Goal: Task Accomplishment & Management: Complete application form

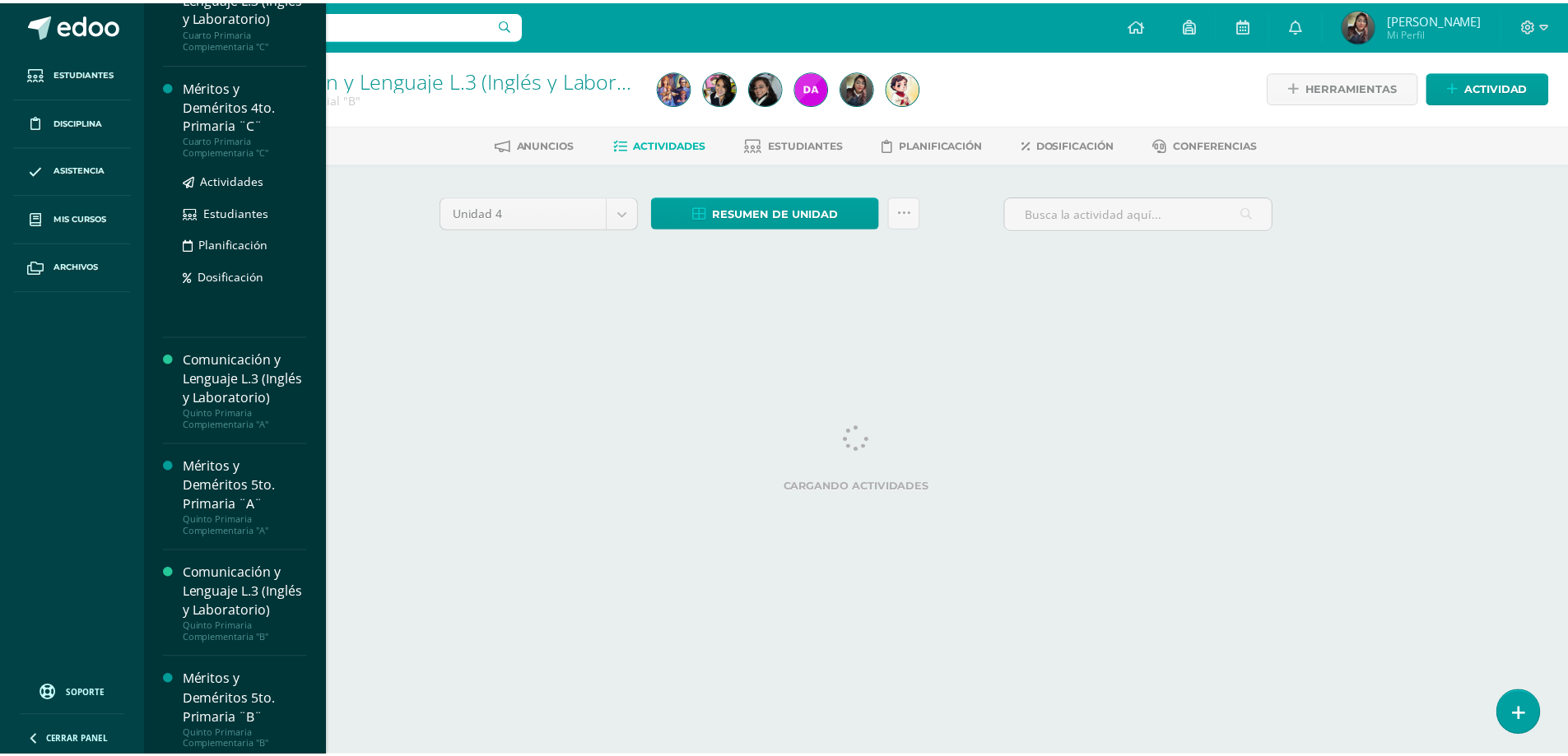
scroll to position [1950, 0]
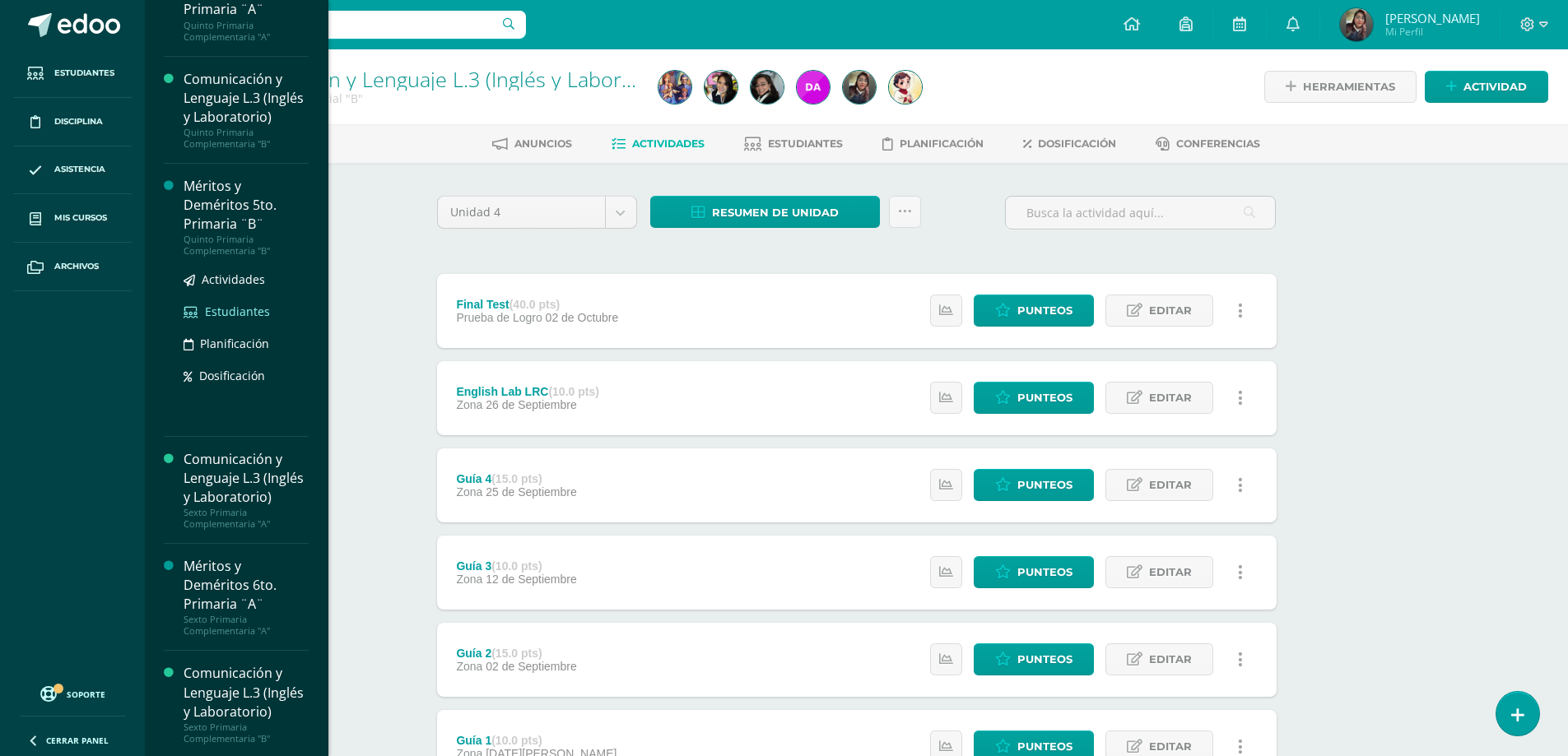
click at [233, 319] on span "Estudiantes" at bounding box center [238, 311] width 65 height 15
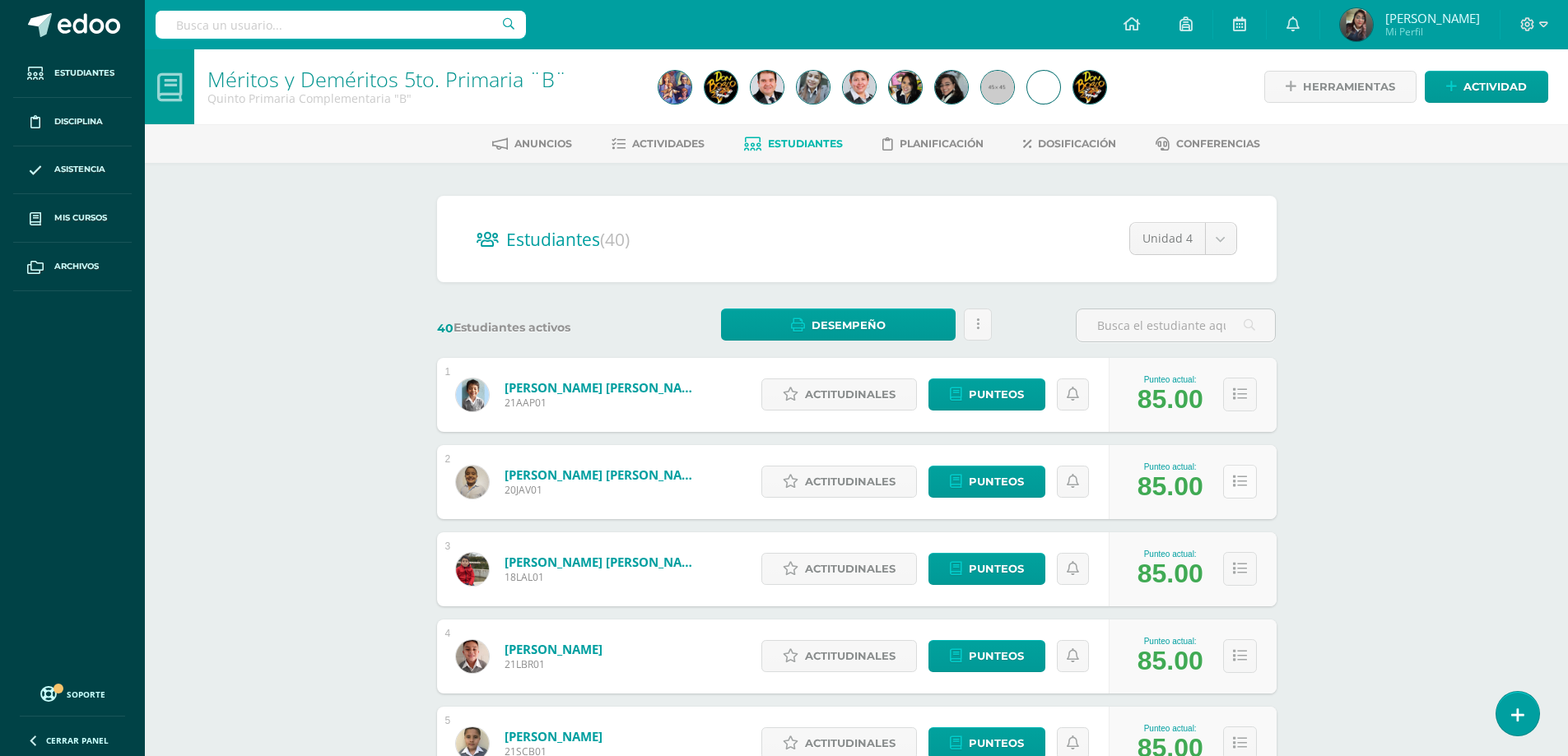
click at [1237, 484] on icon at bounding box center [1240, 481] width 14 height 14
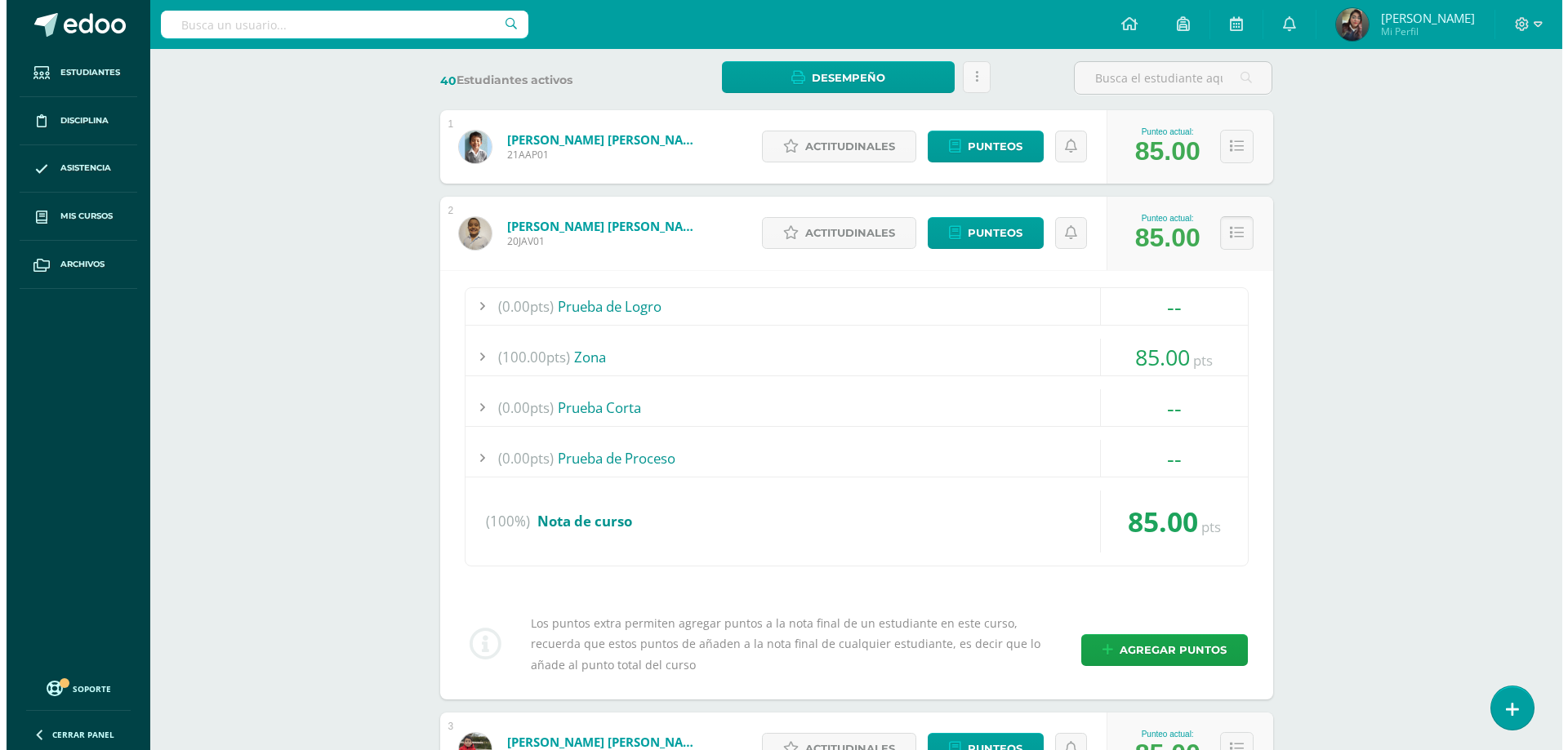
scroll to position [409, 0]
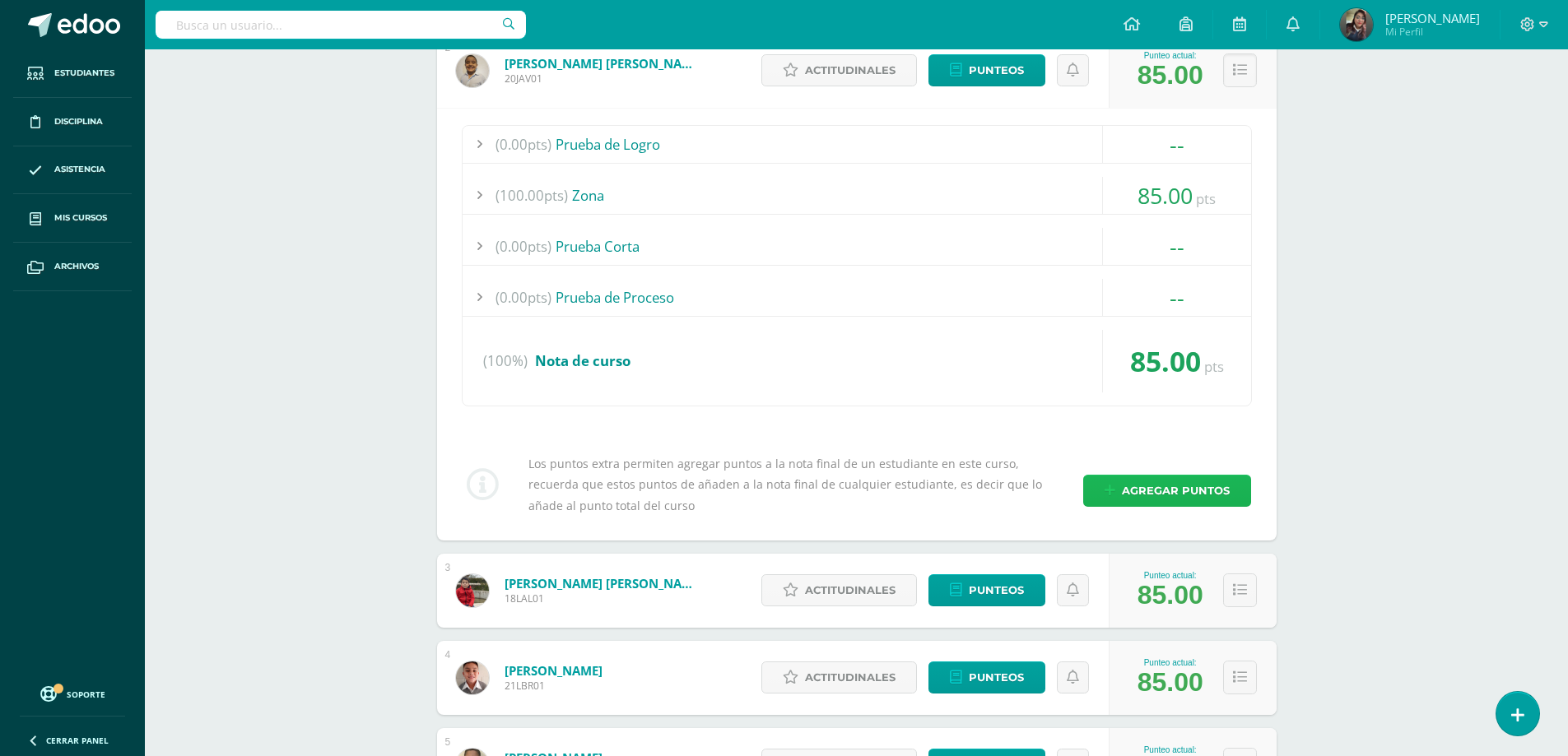
click at [1220, 483] on span "Agregar puntos" at bounding box center [1176, 490] width 108 height 30
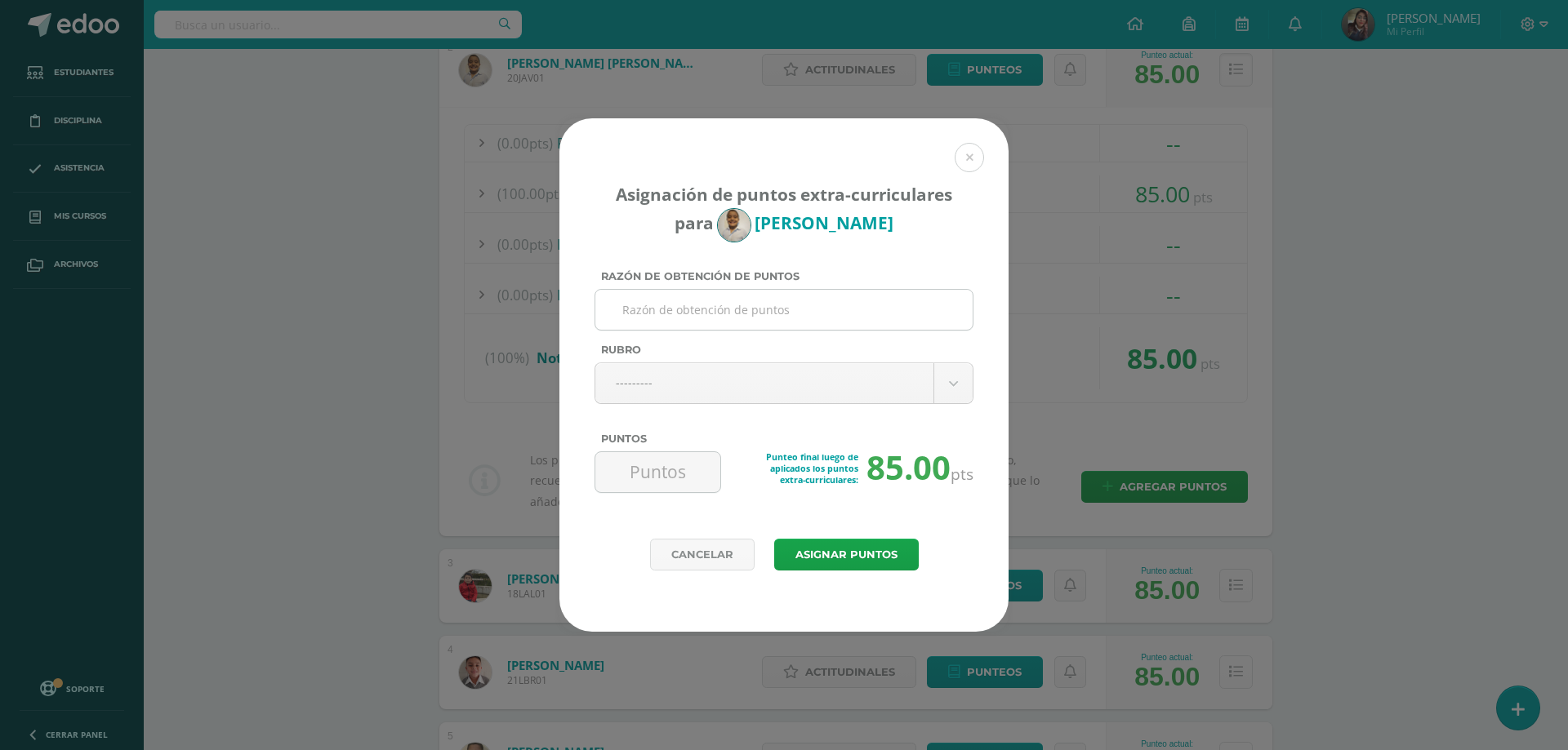
click at [746, 306] on input "Razón de obtención de puntos" at bounding box center [784, 309] width 365 height 40
type input "No trajo tarea de vocabulary # 2 de ingles, el martes con 50% del punteo"
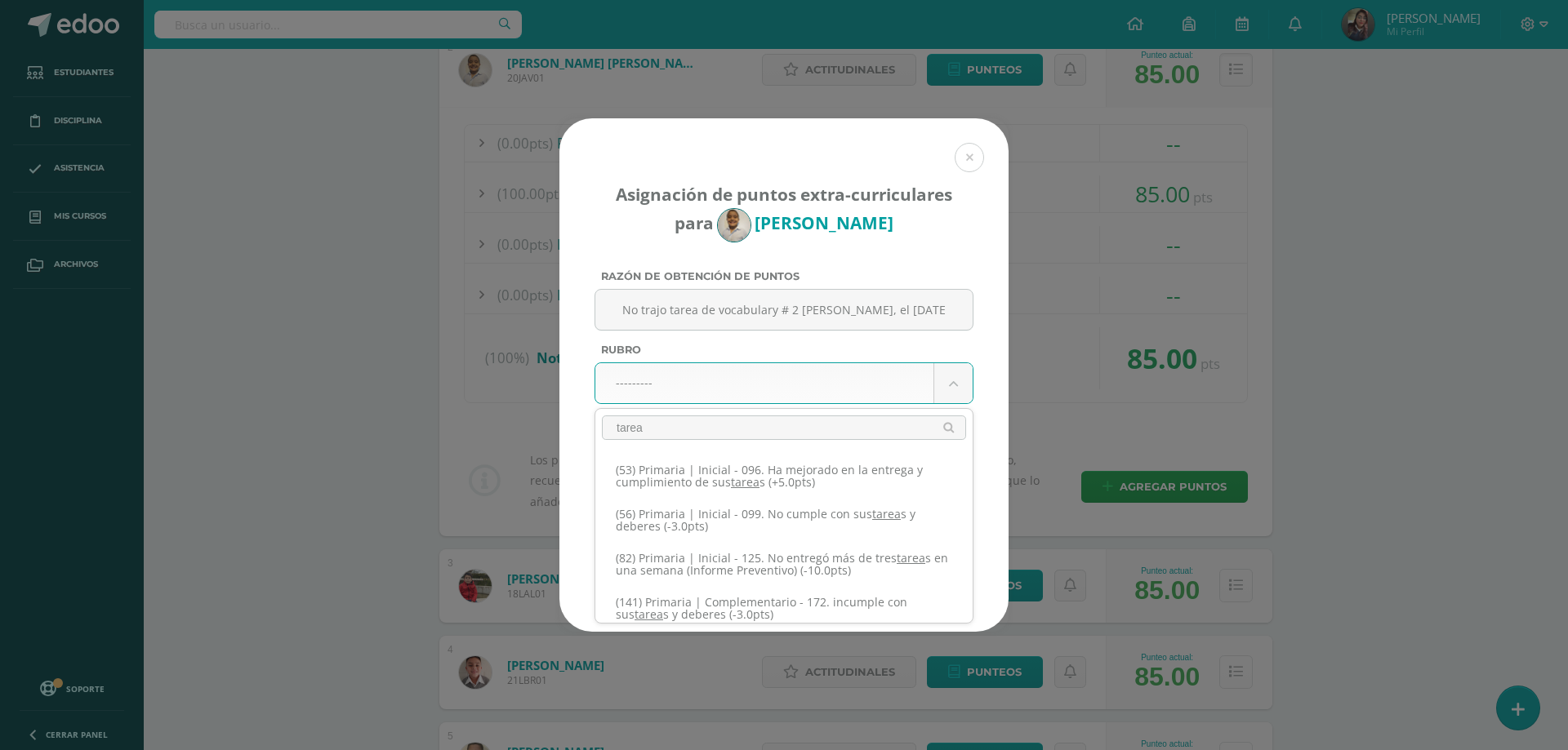
scroll to position [245, 0]
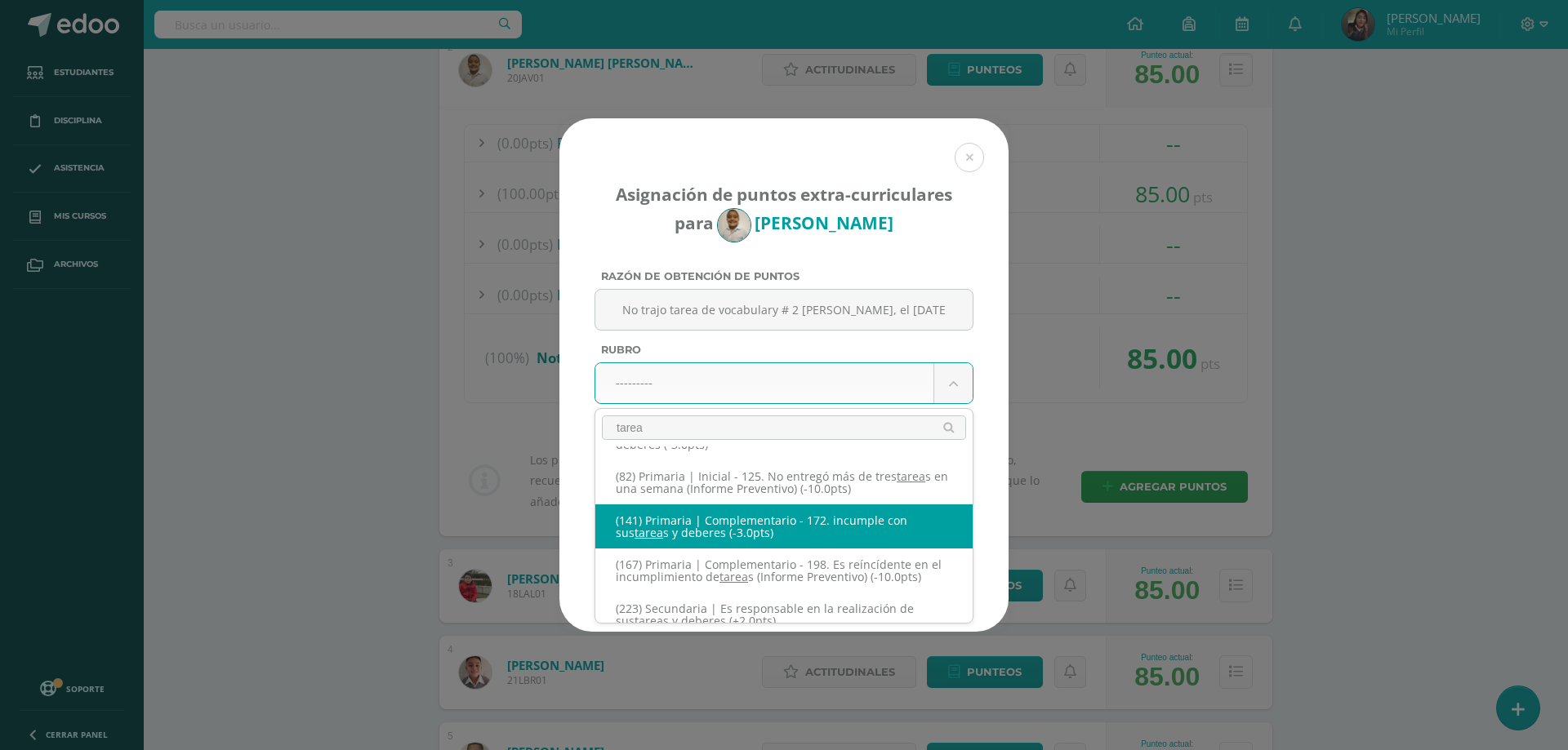
type input "tarea"
select select "201"
type input "-3"
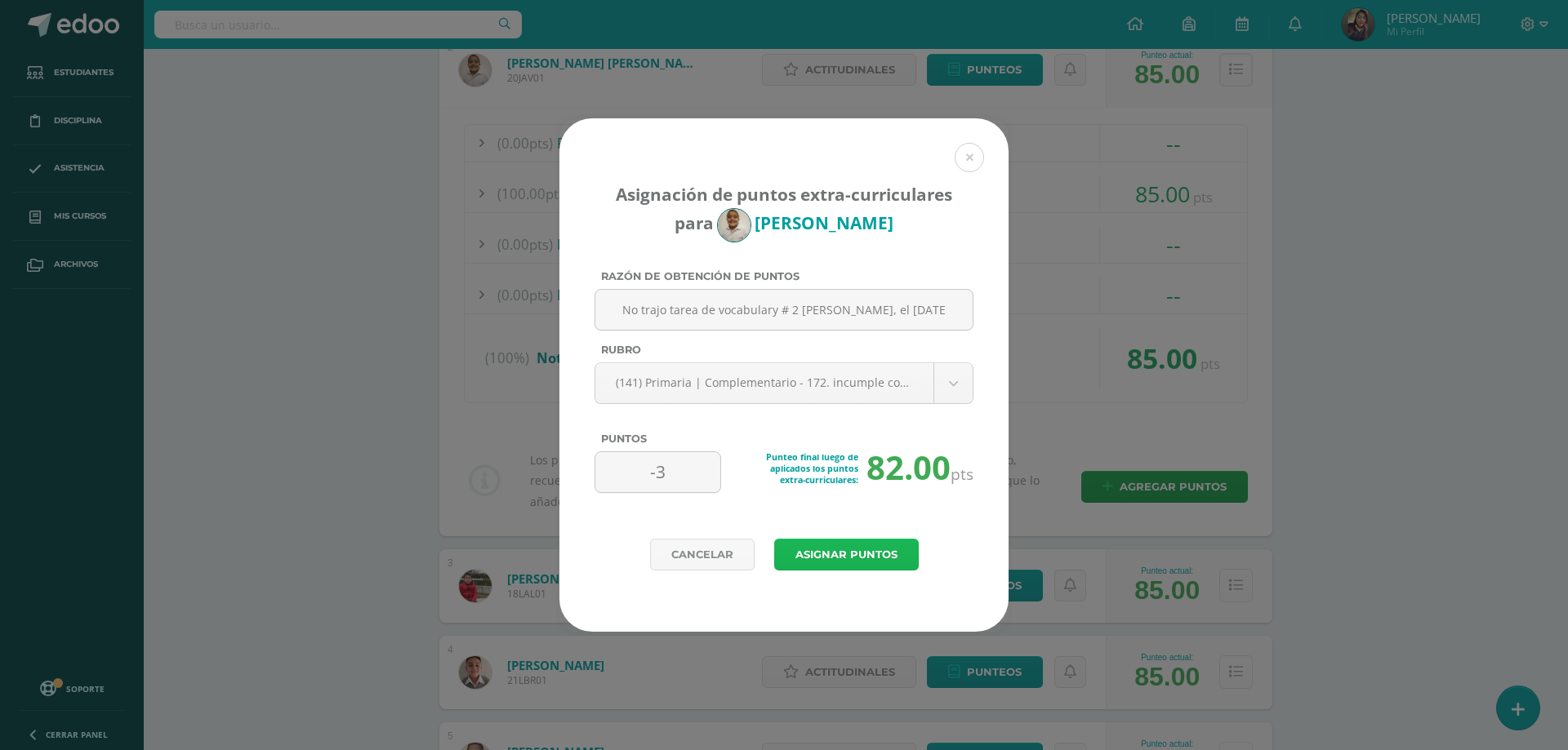
click at [808, 547] on button "Asignar puntos" at bounding box center [847, 554] width 145 height 31
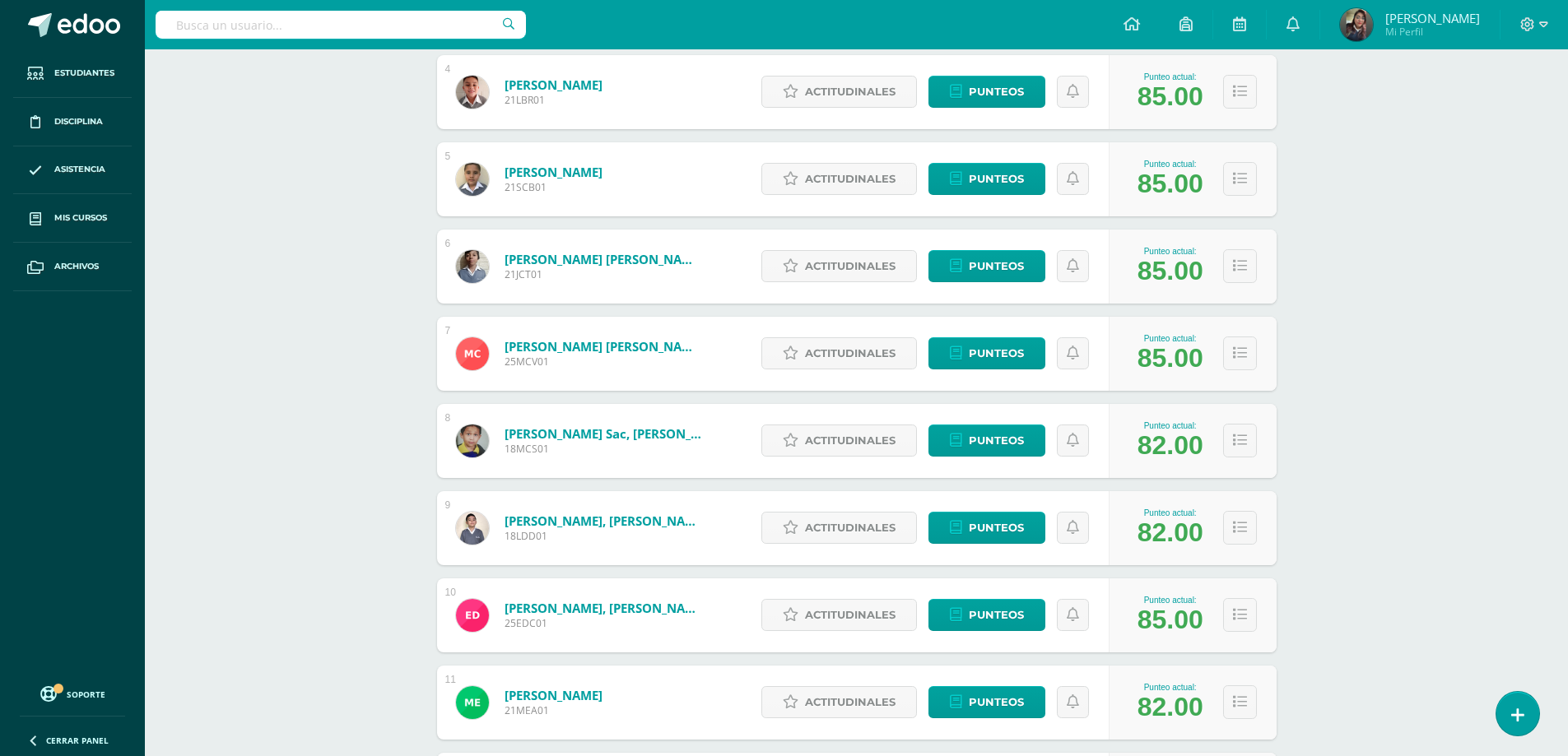
scroll to position [894, 0]
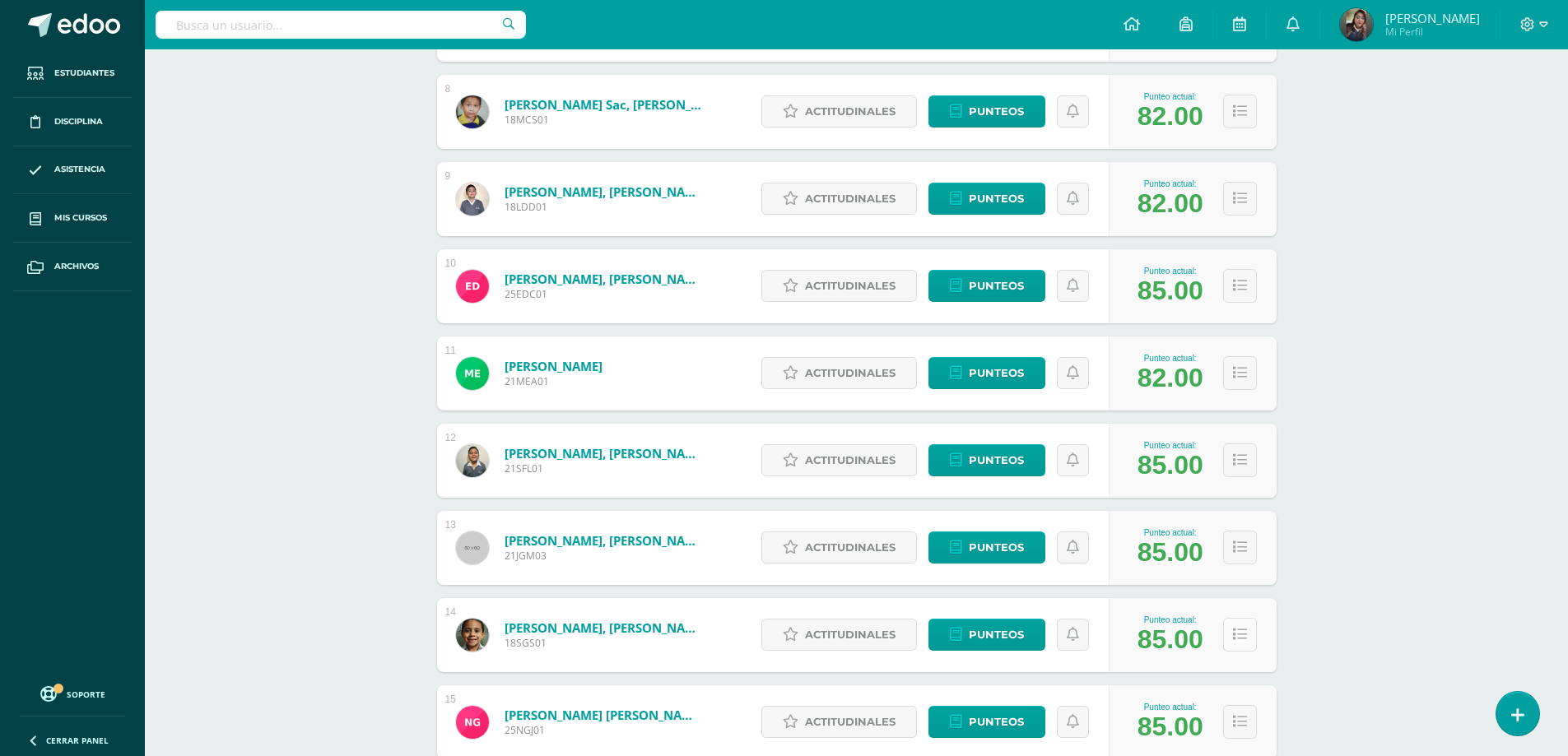
click at [1238, 631] on icon at bounding box center [1240, 635] width 14 height 14
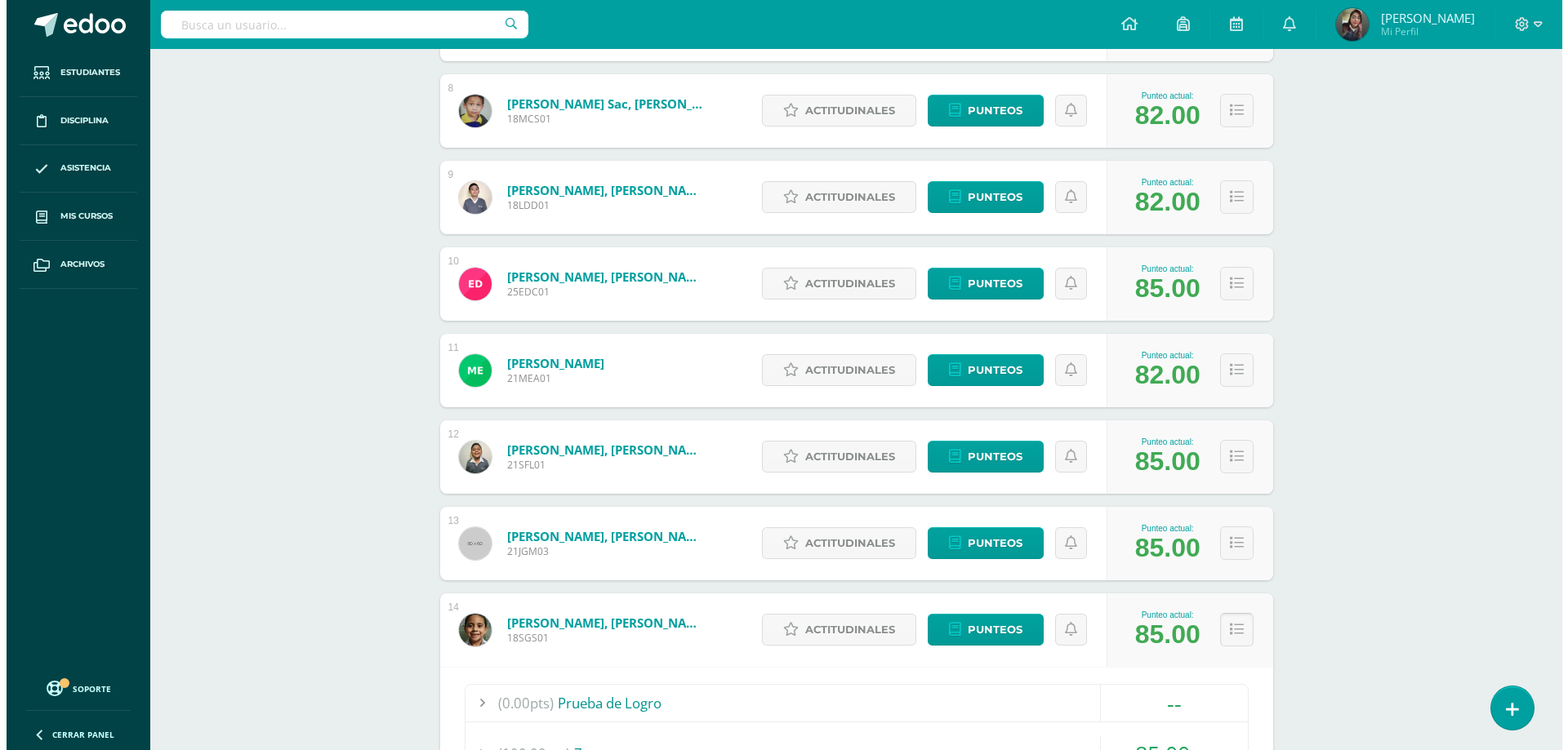
scroll to position [1213, 0]
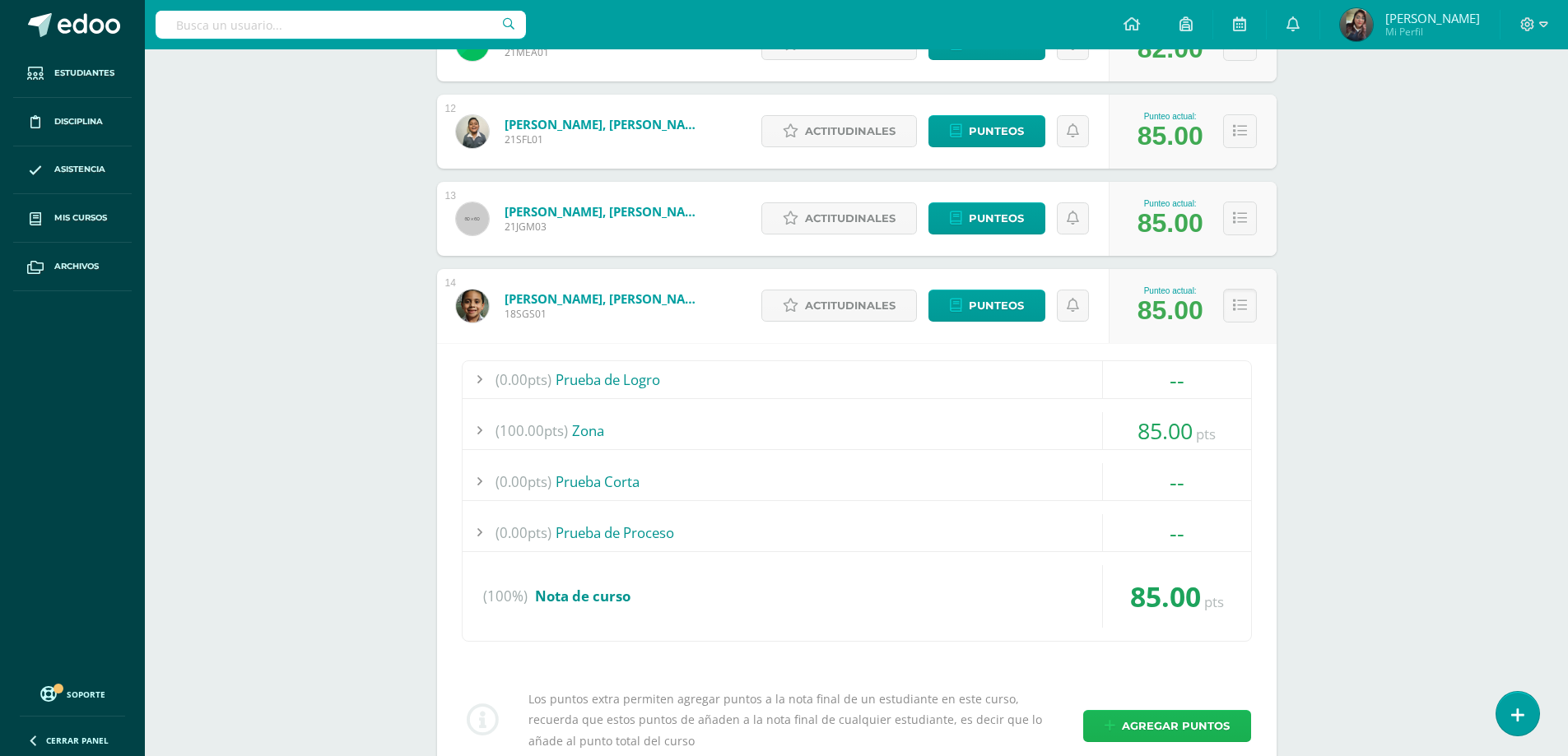
click at [1157, 717] on span "Agregar puntos" at bounding box center [1176, 726] width 108 height 30
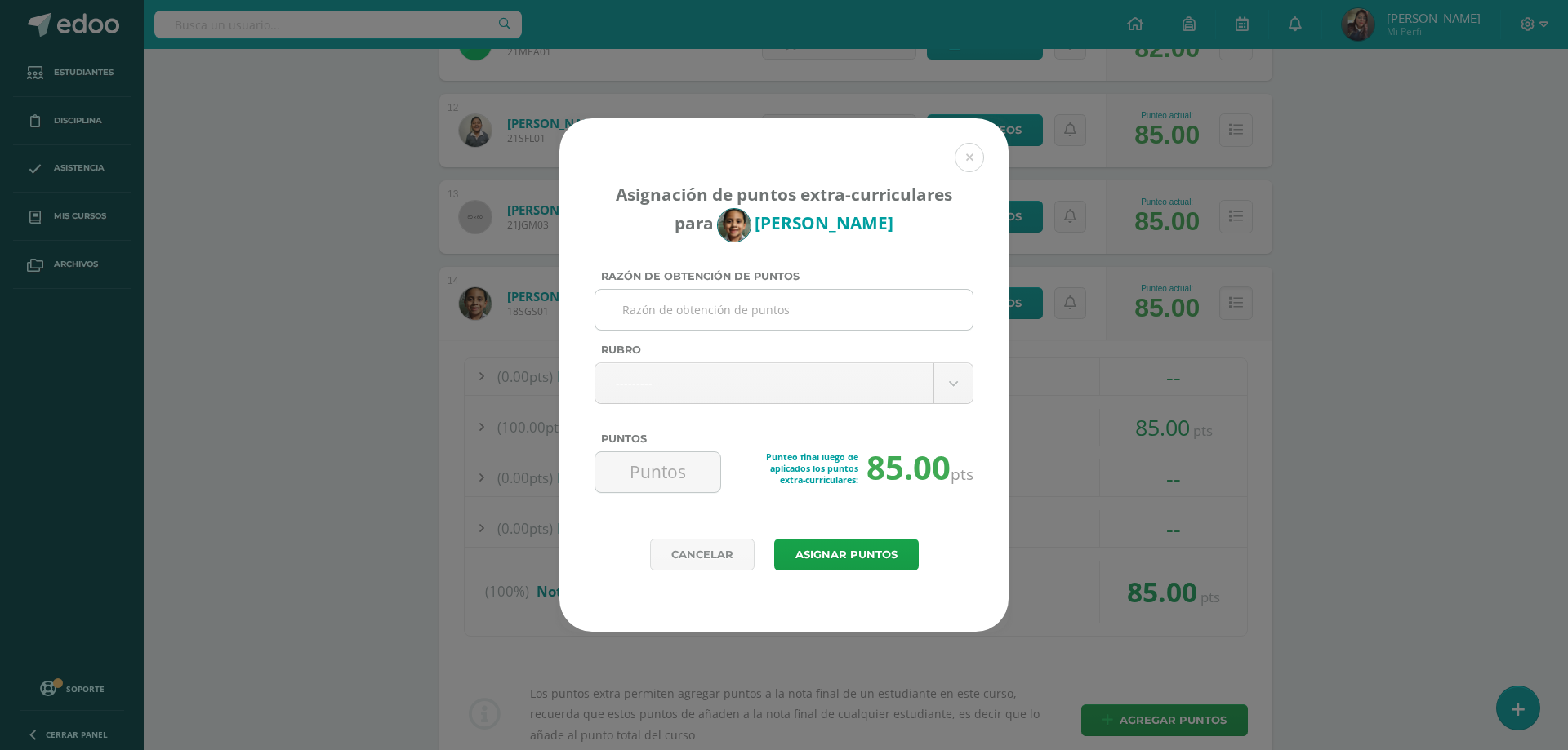
click at [666, 309] on input "Razón de obtención de puntos" at bounding box center [784, 309] width 365 height 40
paste input "No trajo tarea de vocabulary # 2 de ingles, el martes con 50% del punteo"
type input "No trajo tarea de vocabulary # 2 de ingles, el martes con 50% del punteo"
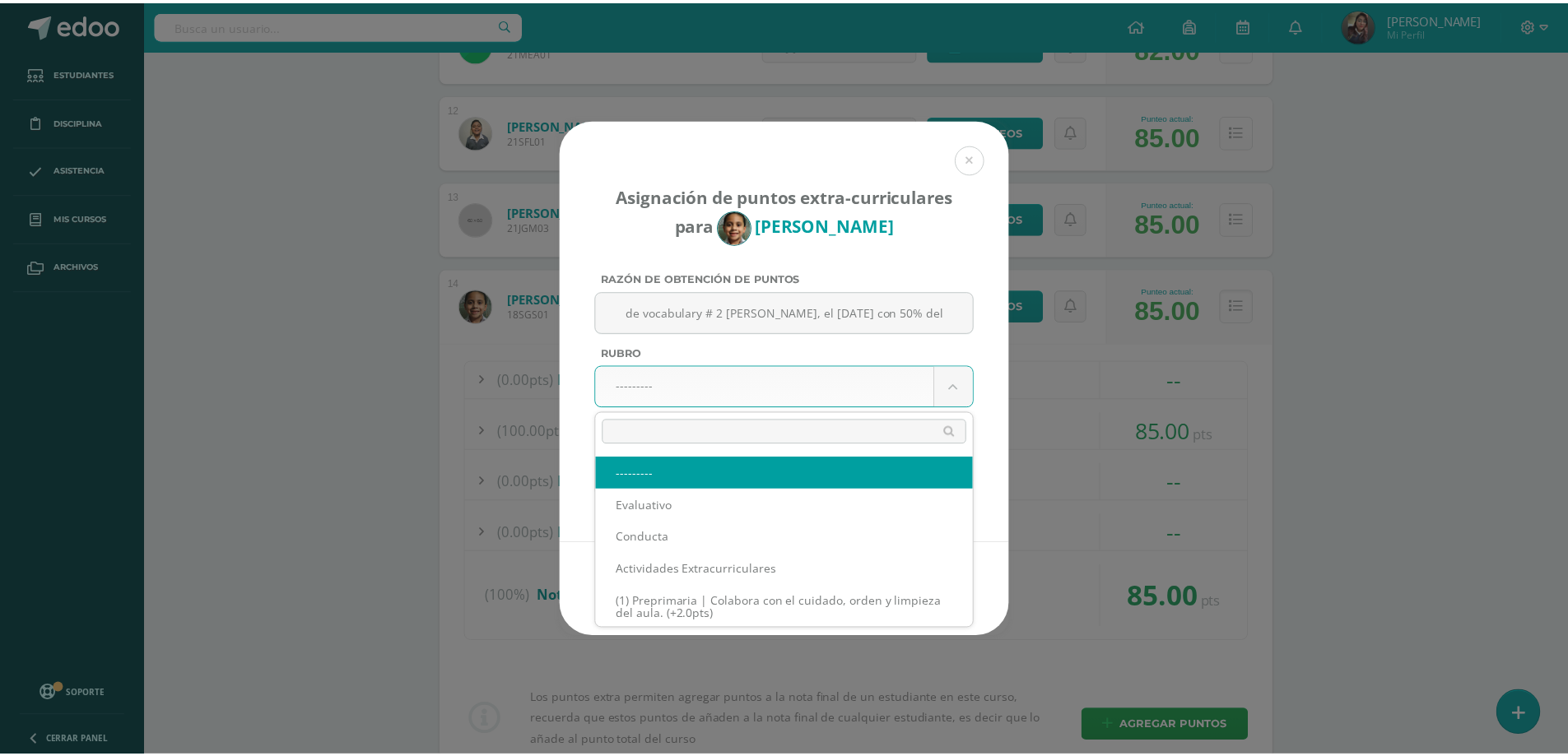
scroll to position [0, 0]
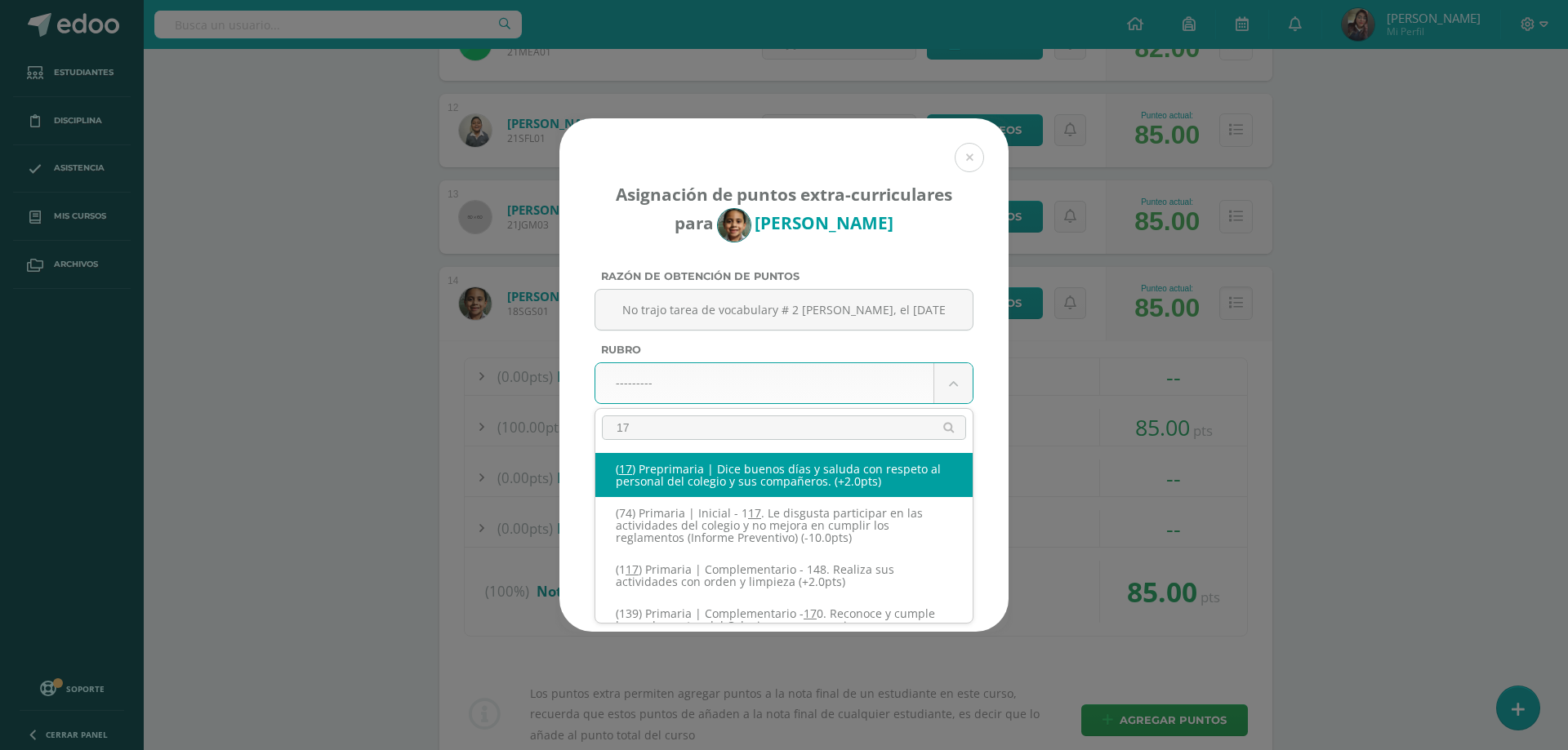
type input "172"
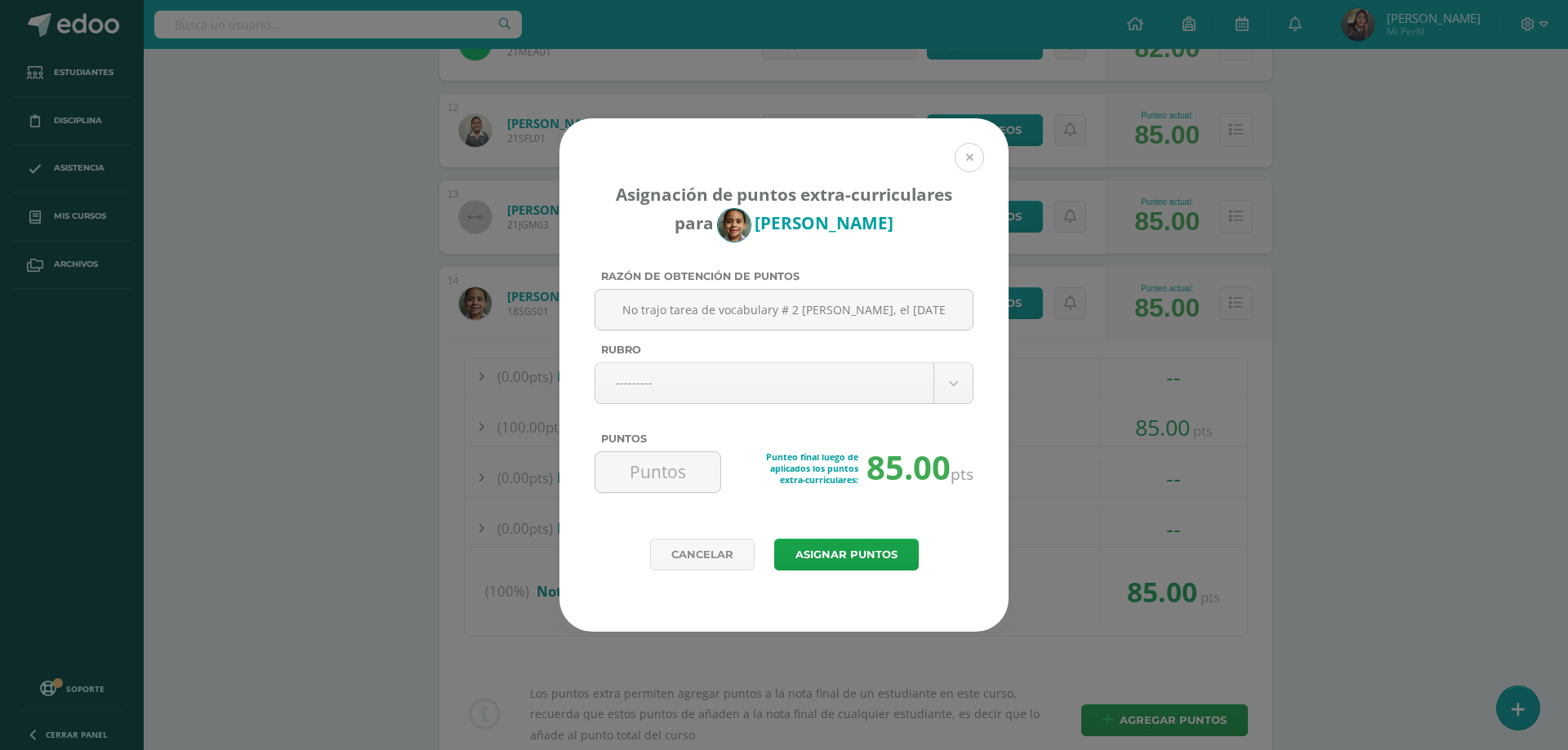
click at [971, 152] on button at bounding box center [969, 157] width 30 height 30
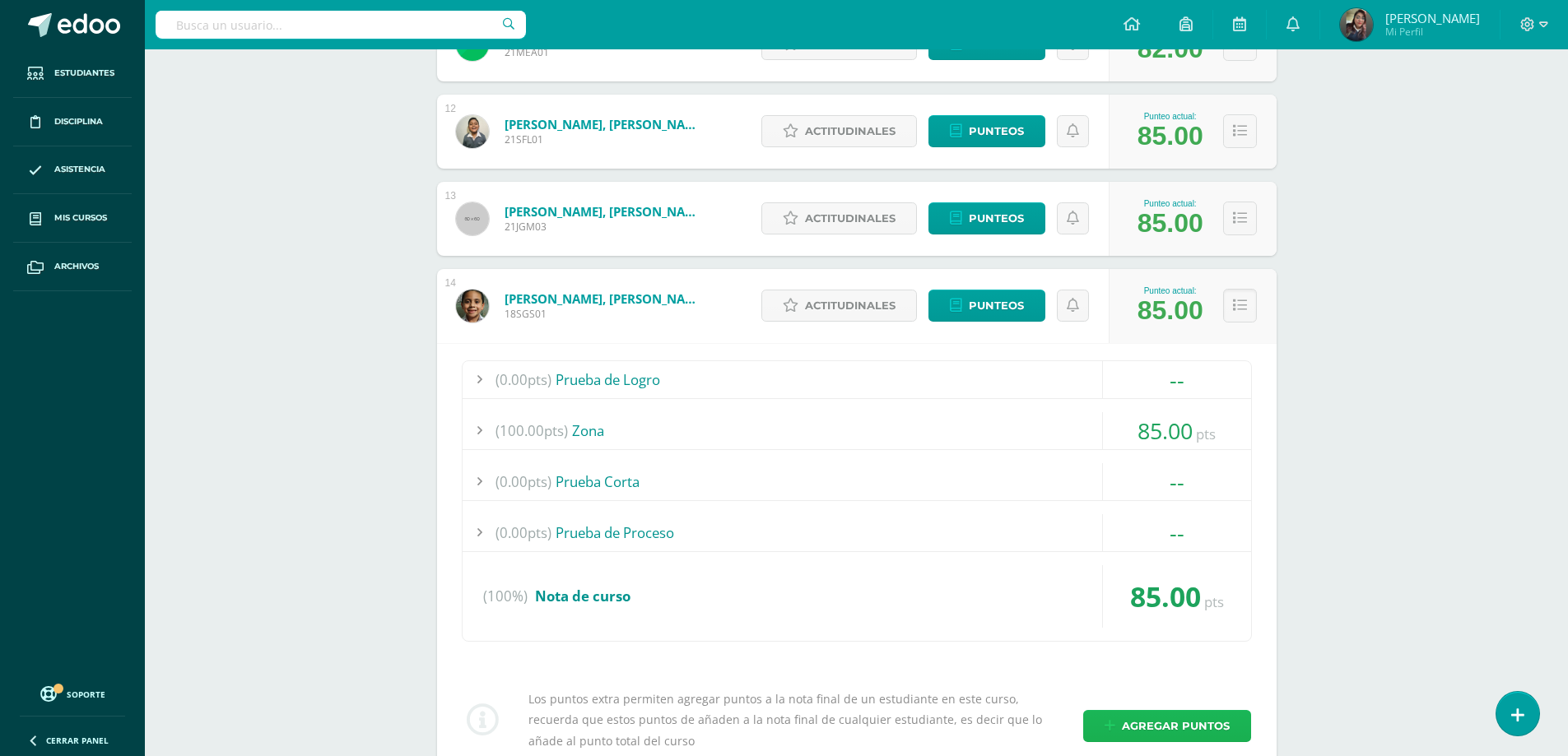
scroll to position [1552, 0]
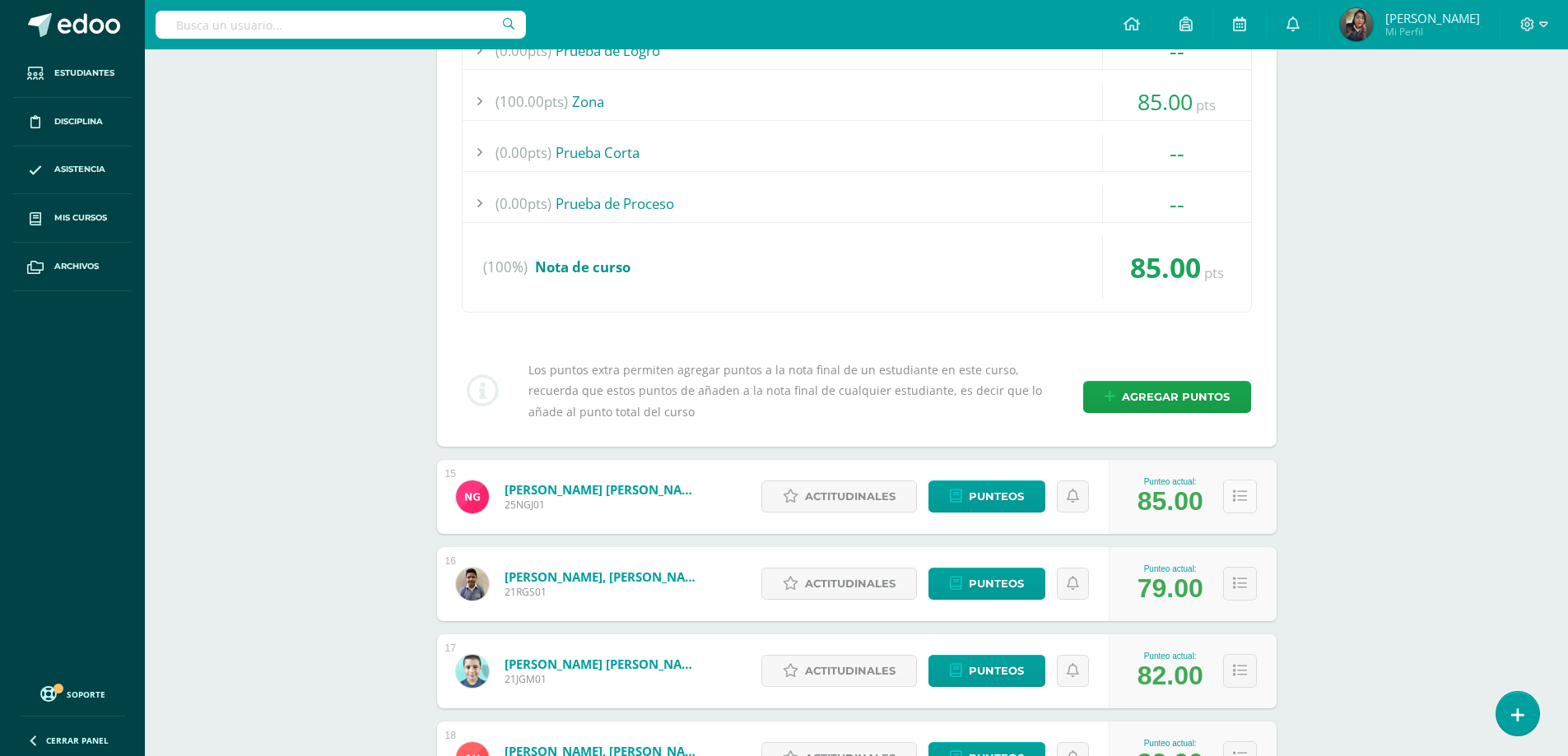
click at [1236, 495] on icon at bounding box center [1240, 497] width 14 height 14
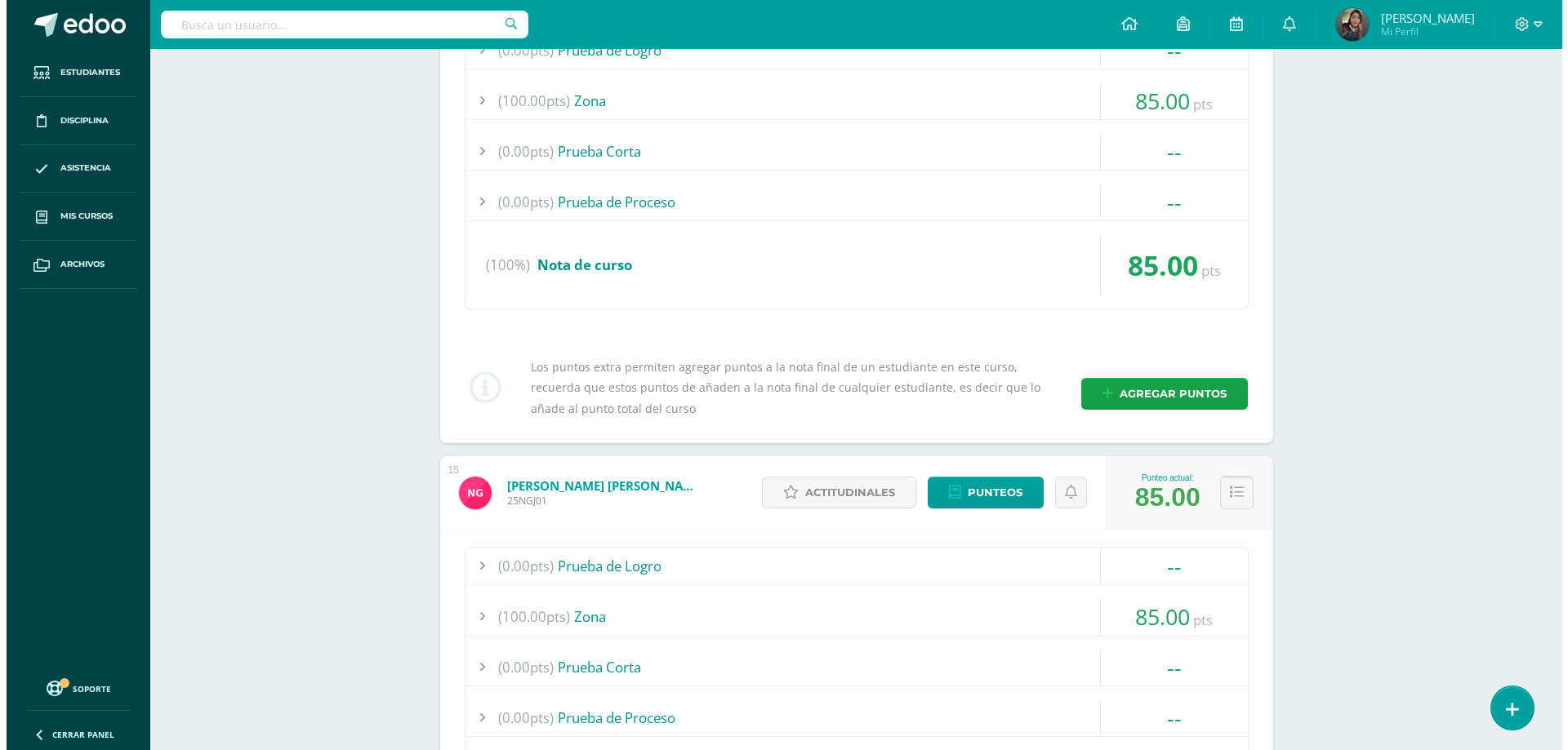
scroll to position [1866, 0]
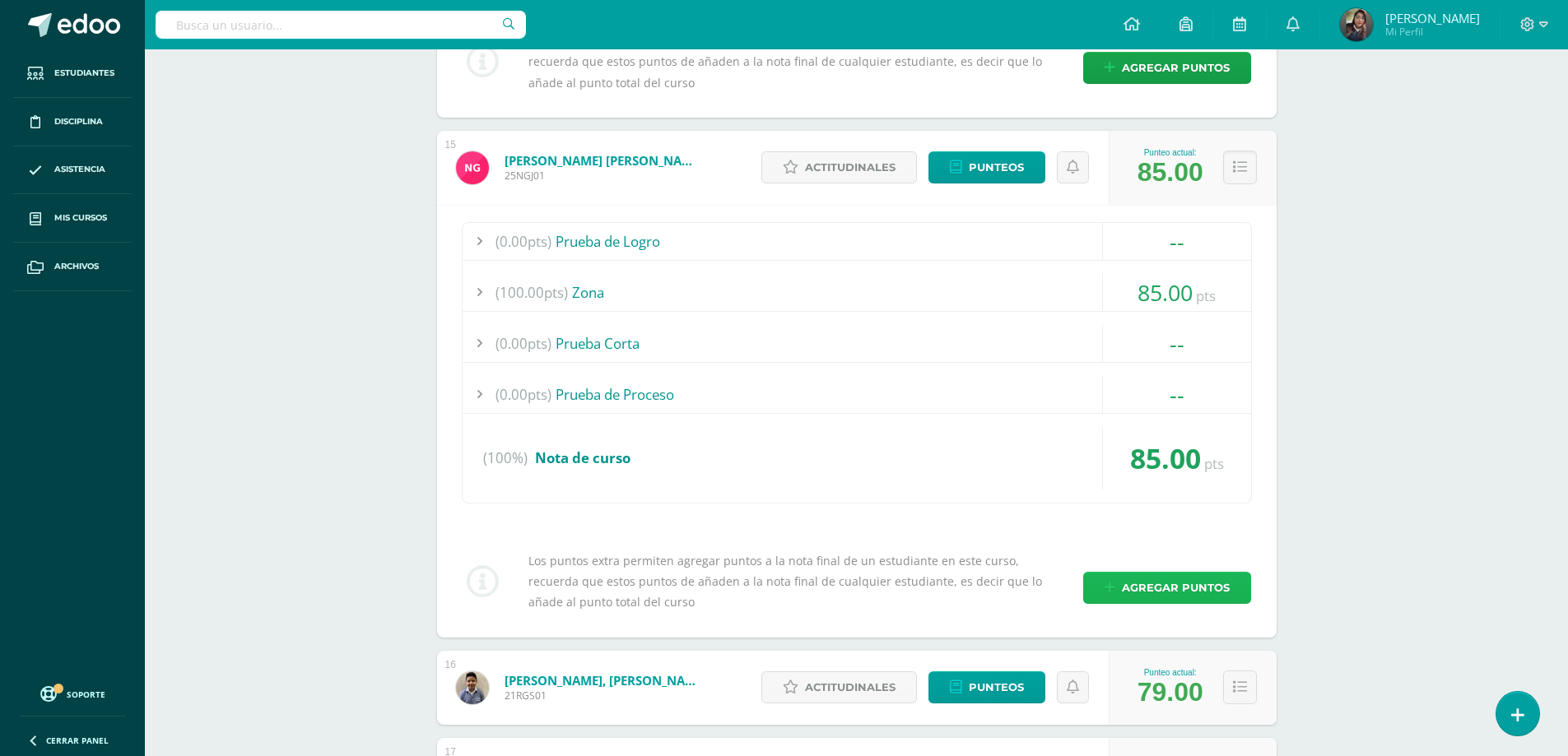
click at [1164, 584] on span "Agregar puntos" at bounding box center [1176, 588] width 108 height 30
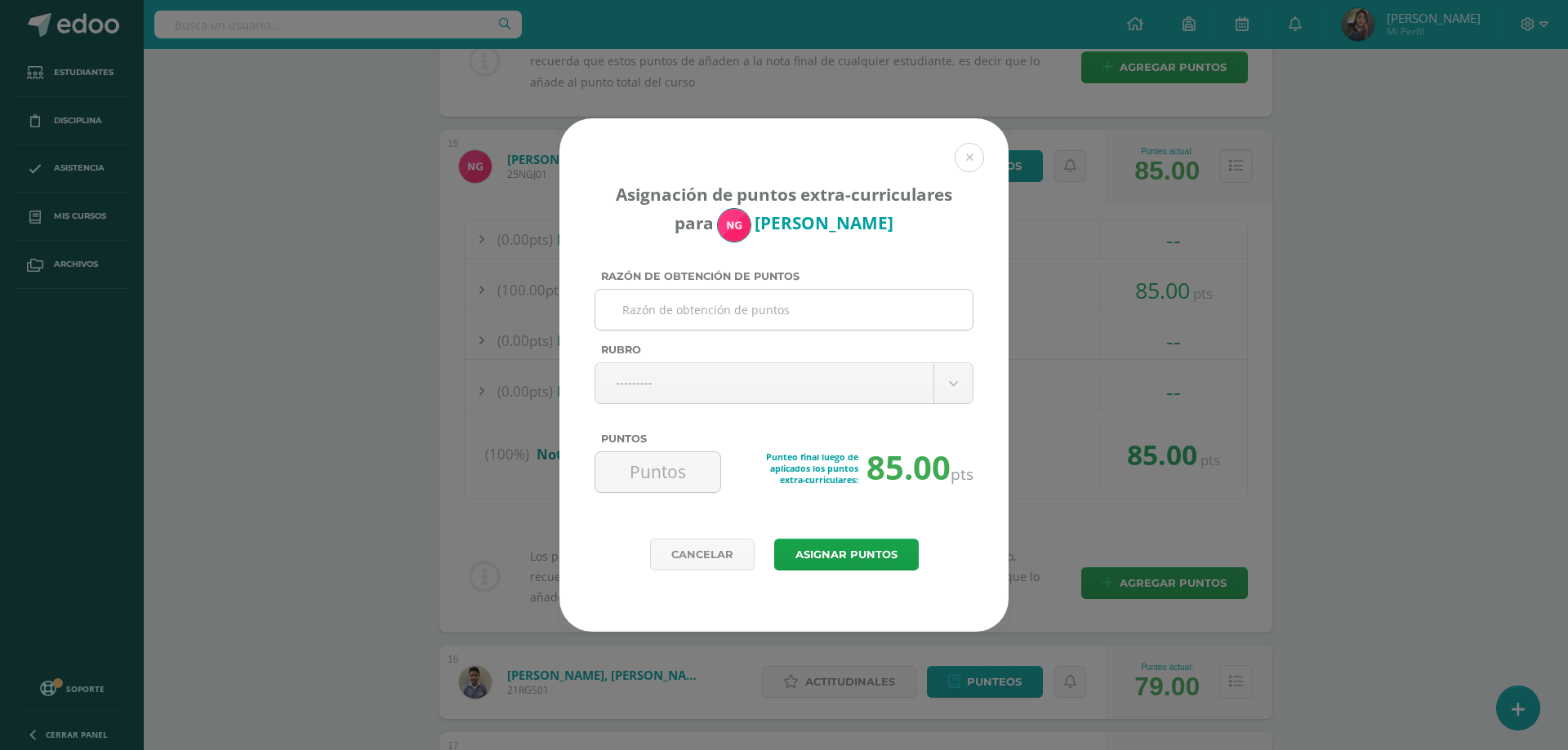
click at [658, 305] on input "Razón de obtención de puntos" at bounding box center [784, 309] width 365 height 40
type input "No trajo tarea de vocabulary # 2 de ingles, el martes con 50% del punteo"
click at [639, 387] on body "Asignación de puntos extra-curriculares para Nelson García Razón de obtención d…" at bounding box center [784, 519] width 1568 height 4772
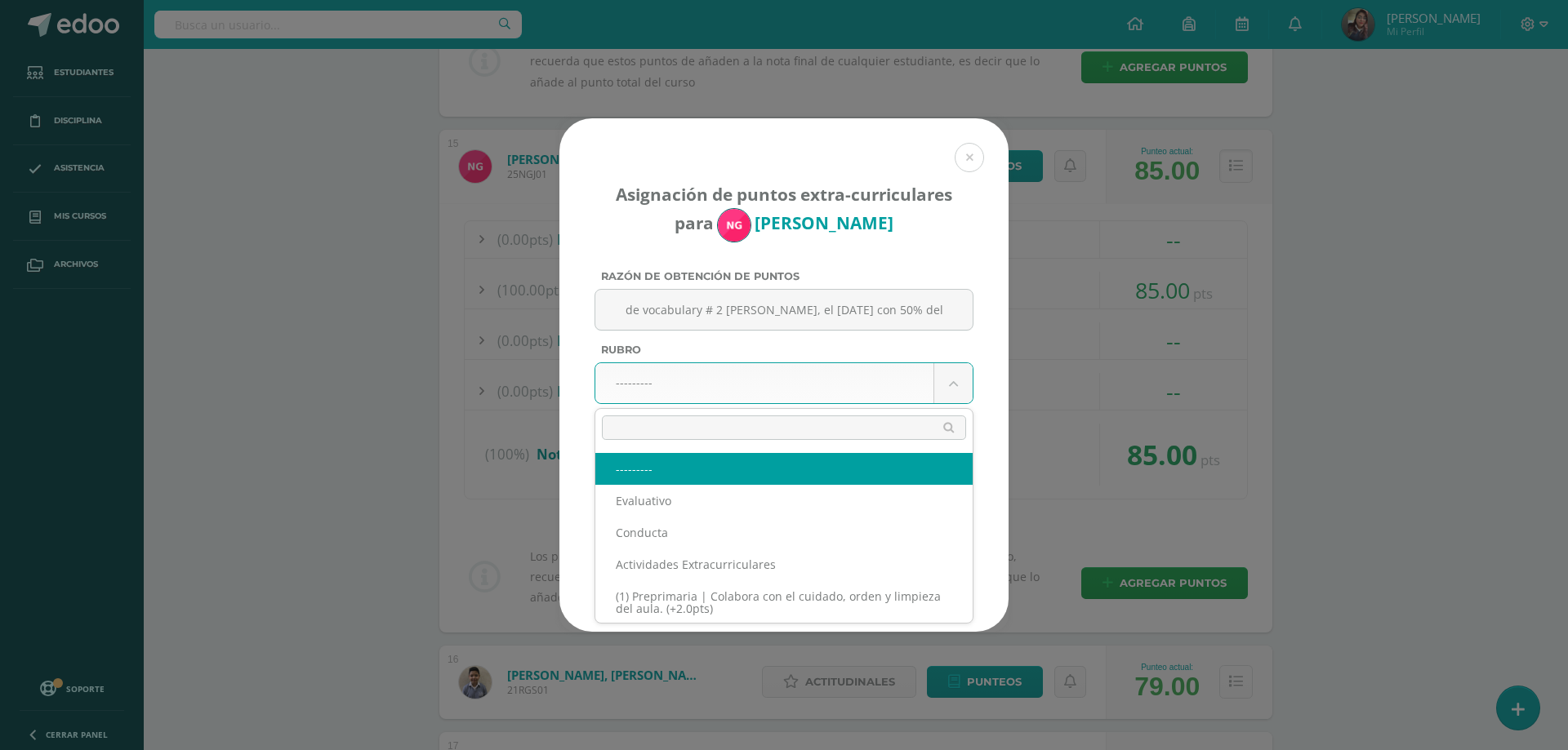
scroll to position [0, 0]
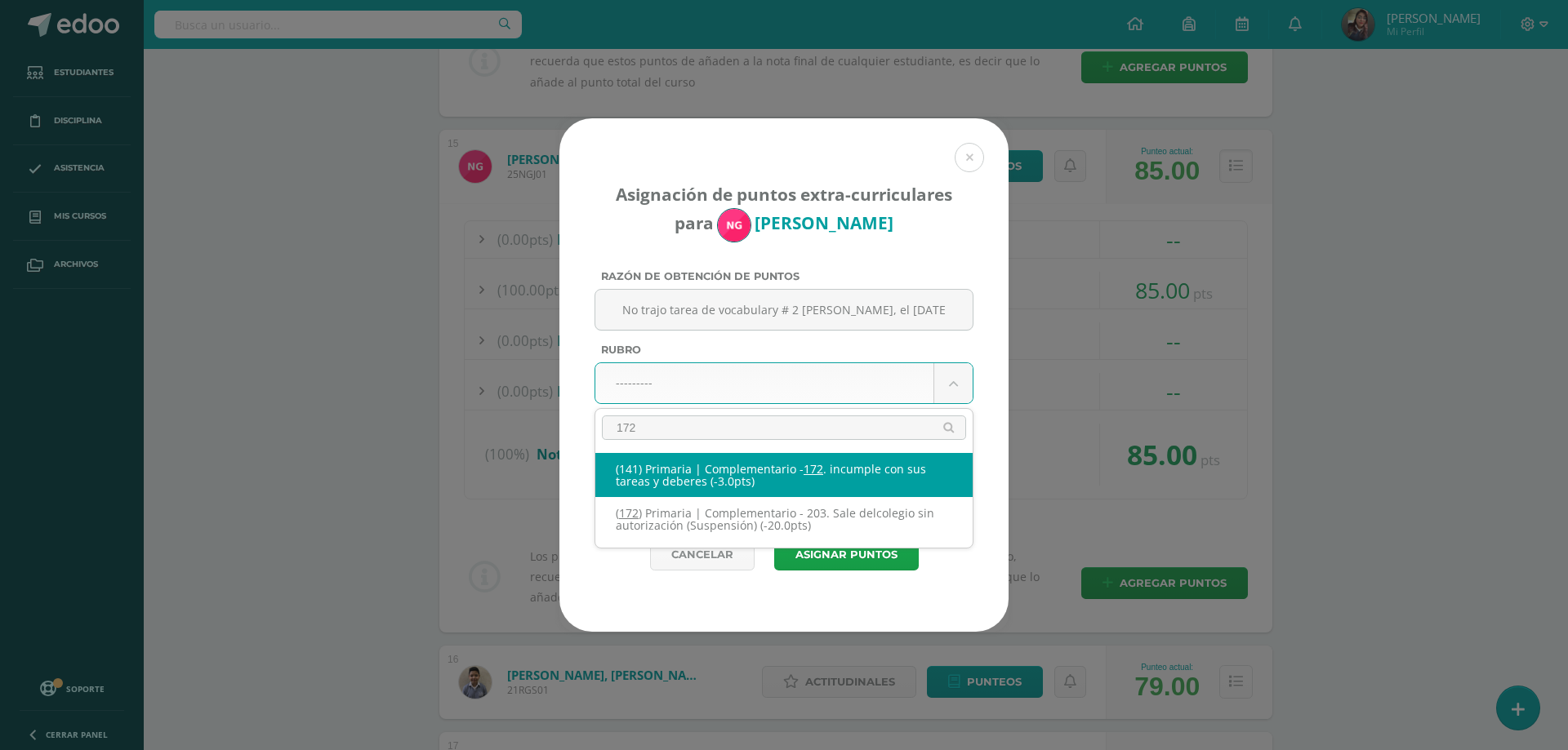
type input "172"
select select "201"
type input "-3"
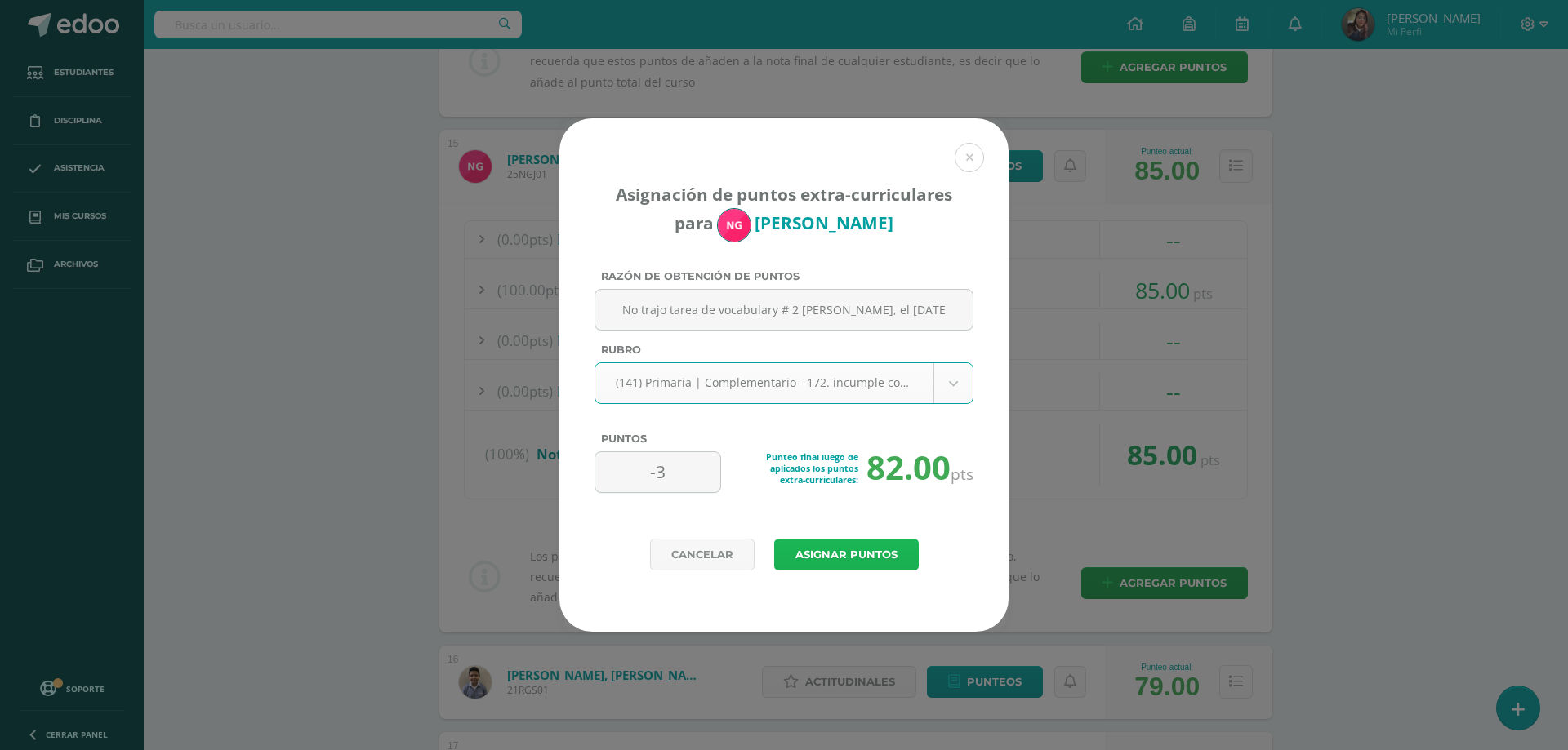
click at [825, 547] on button "Asignar puntos" at bounding box center [847, 554] width 145 height 31
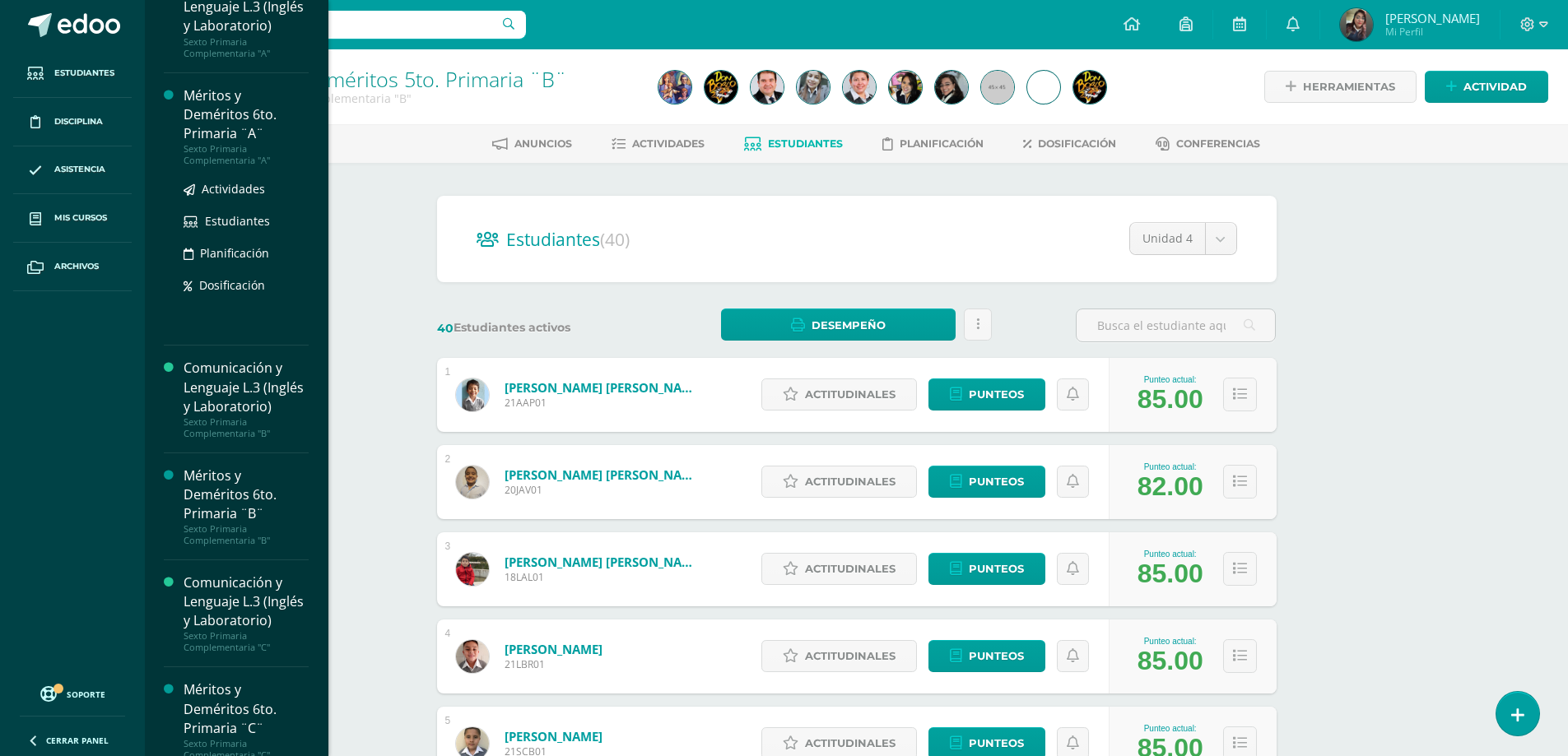
scroll to position [2091, 0]
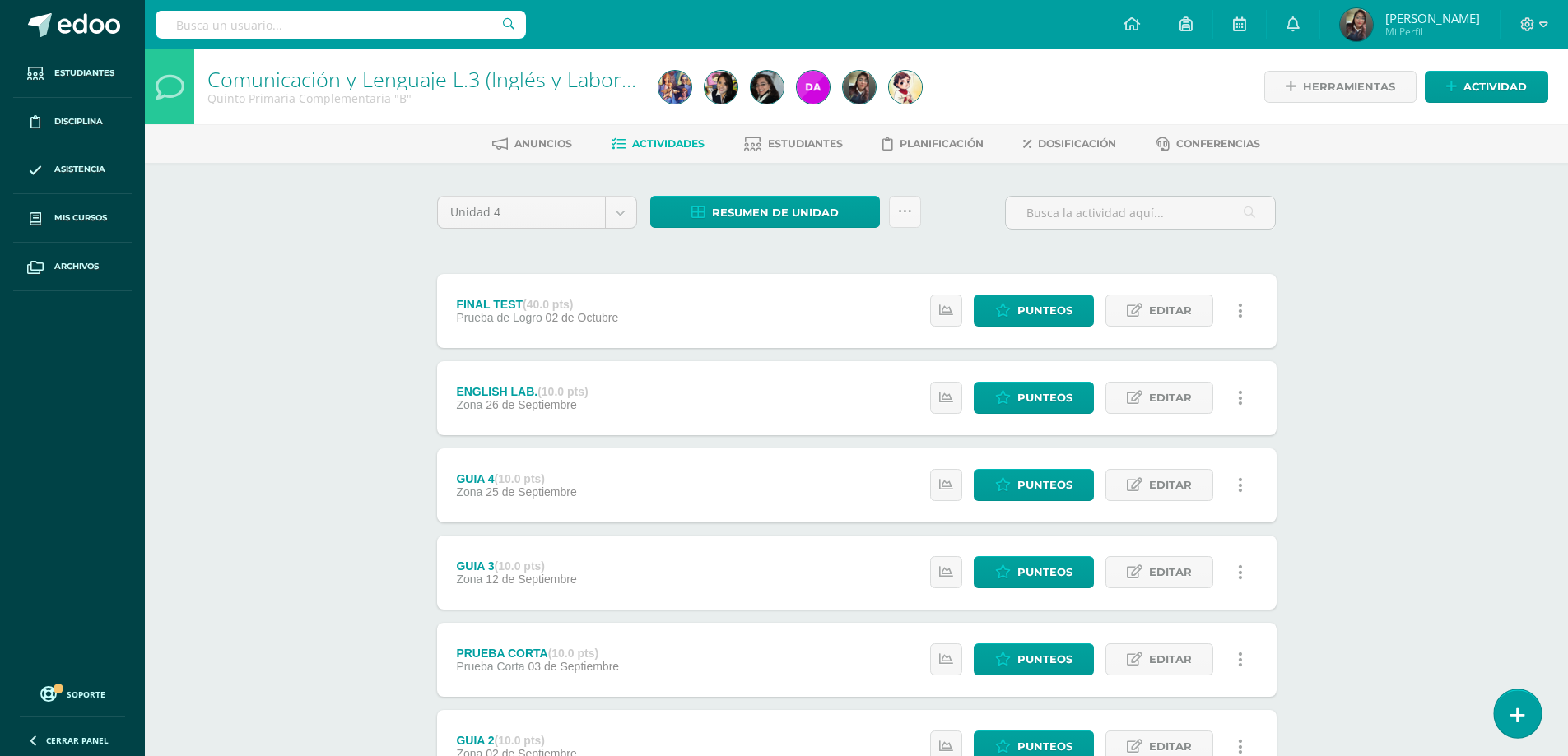
click at [1510, 722] on link at bounding box center [1517, 714] width 47 height 48
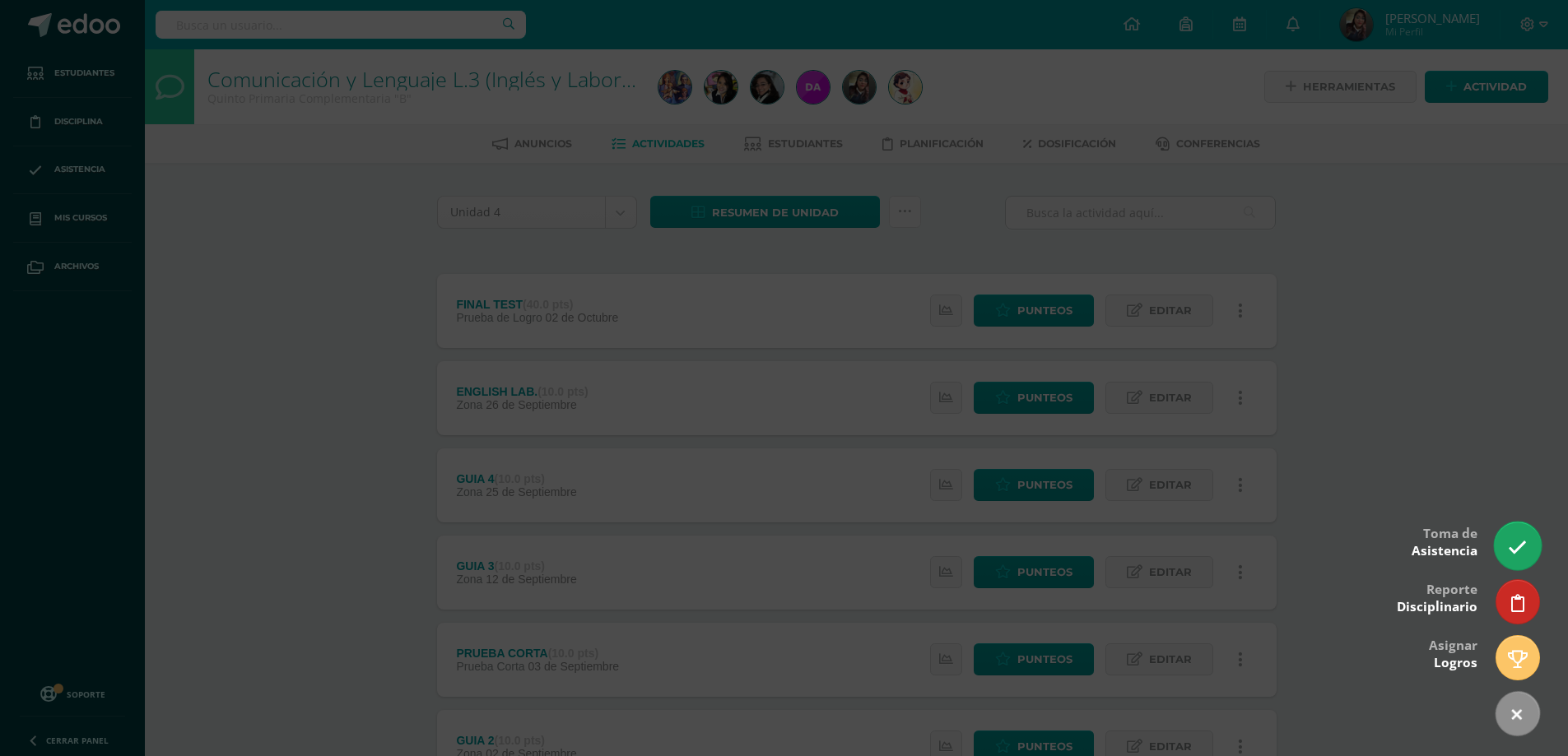
click at [1504, 550] on link at bounding box center [1517, 546] width 47 height 48
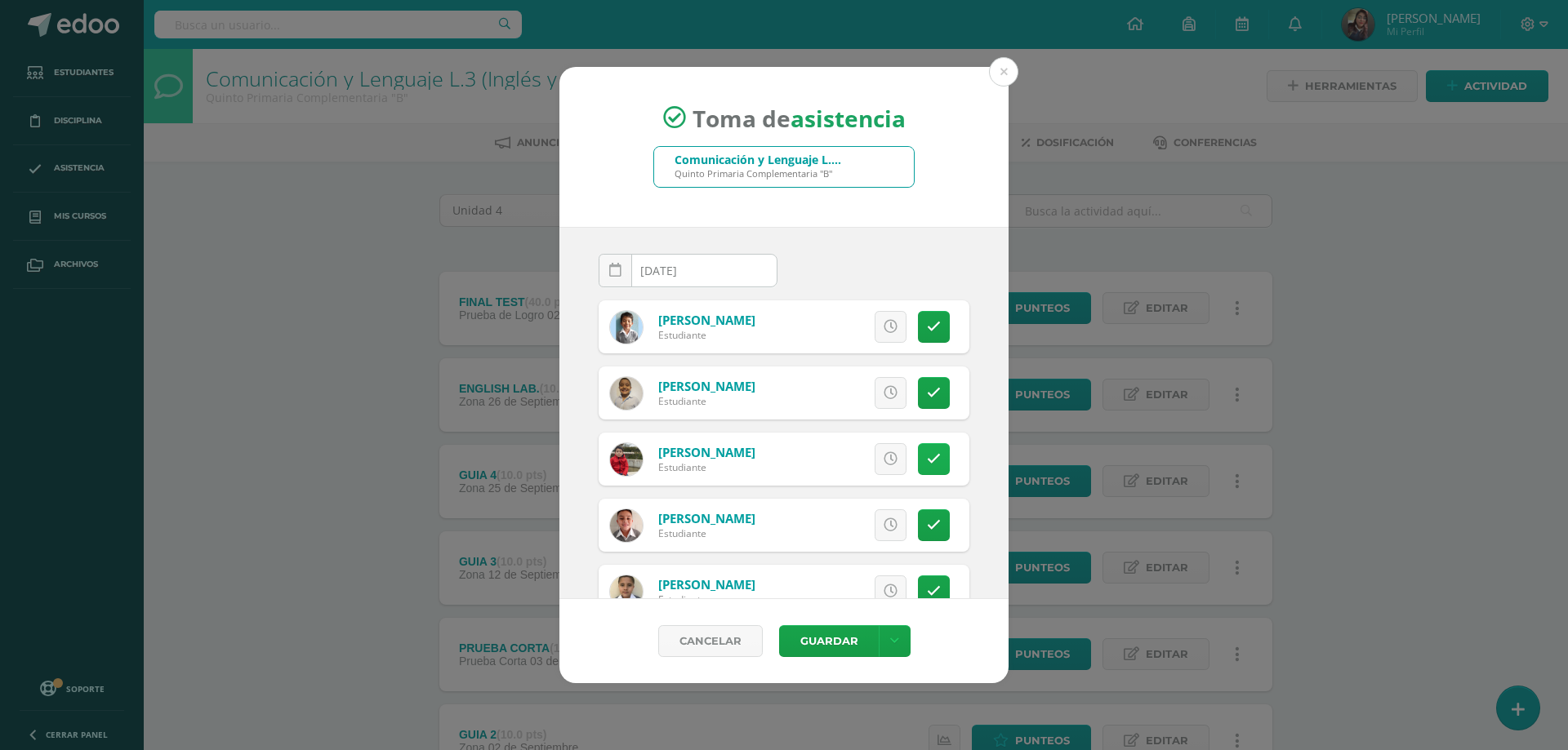
click at [928, 455] on icon at bounding box center [934, 459] width 14 height 14
click at [864, 461] on span "Excusa" at bounding box center [863, 459] width 45 height 30
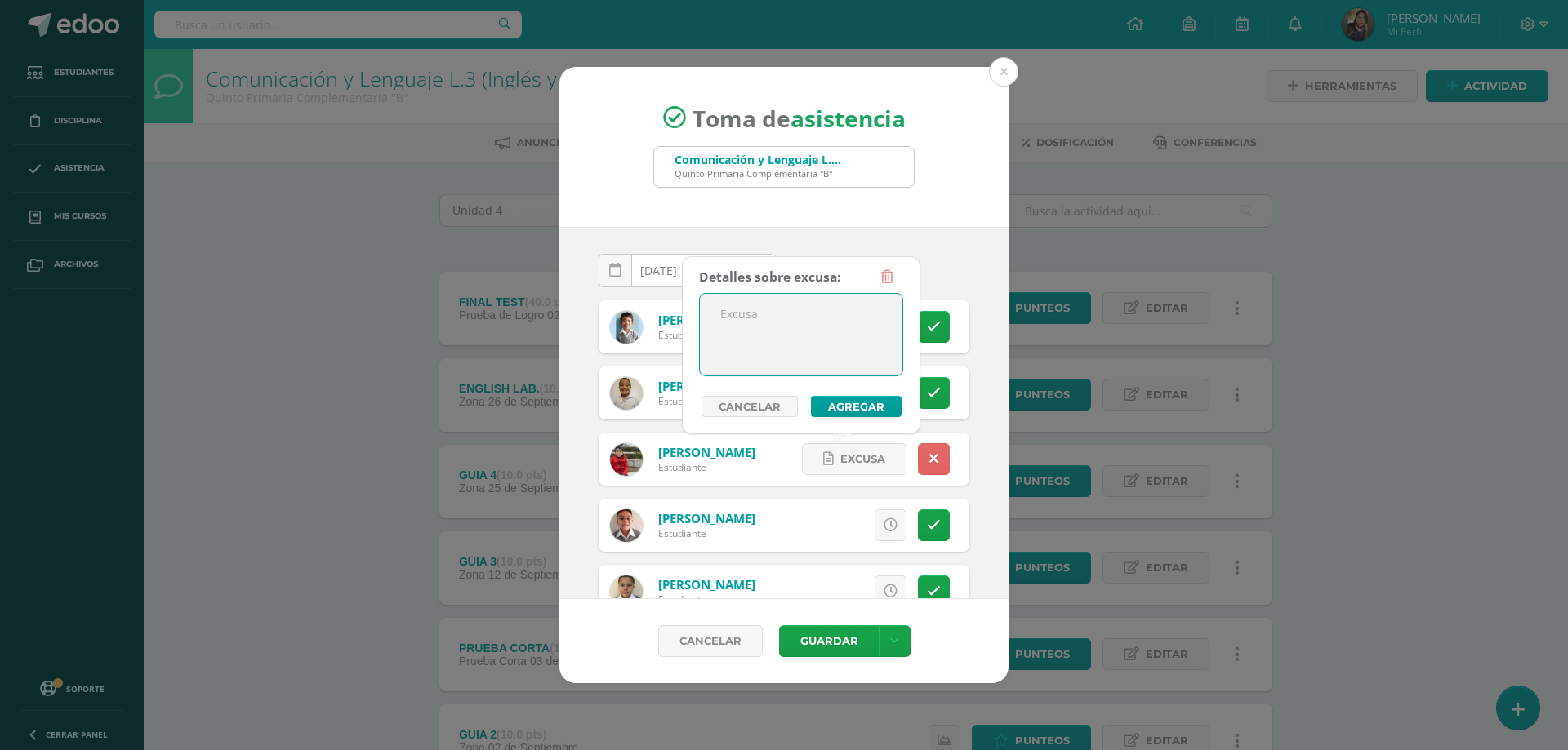
click at [762, 327] on textarea at bounding box center [801, 335] width 203 height 82
type textarea "Ausente sin justificación valida"
click at [851, 404] on button "Agregar" at bounding box center [856, 406] width 90 height 21
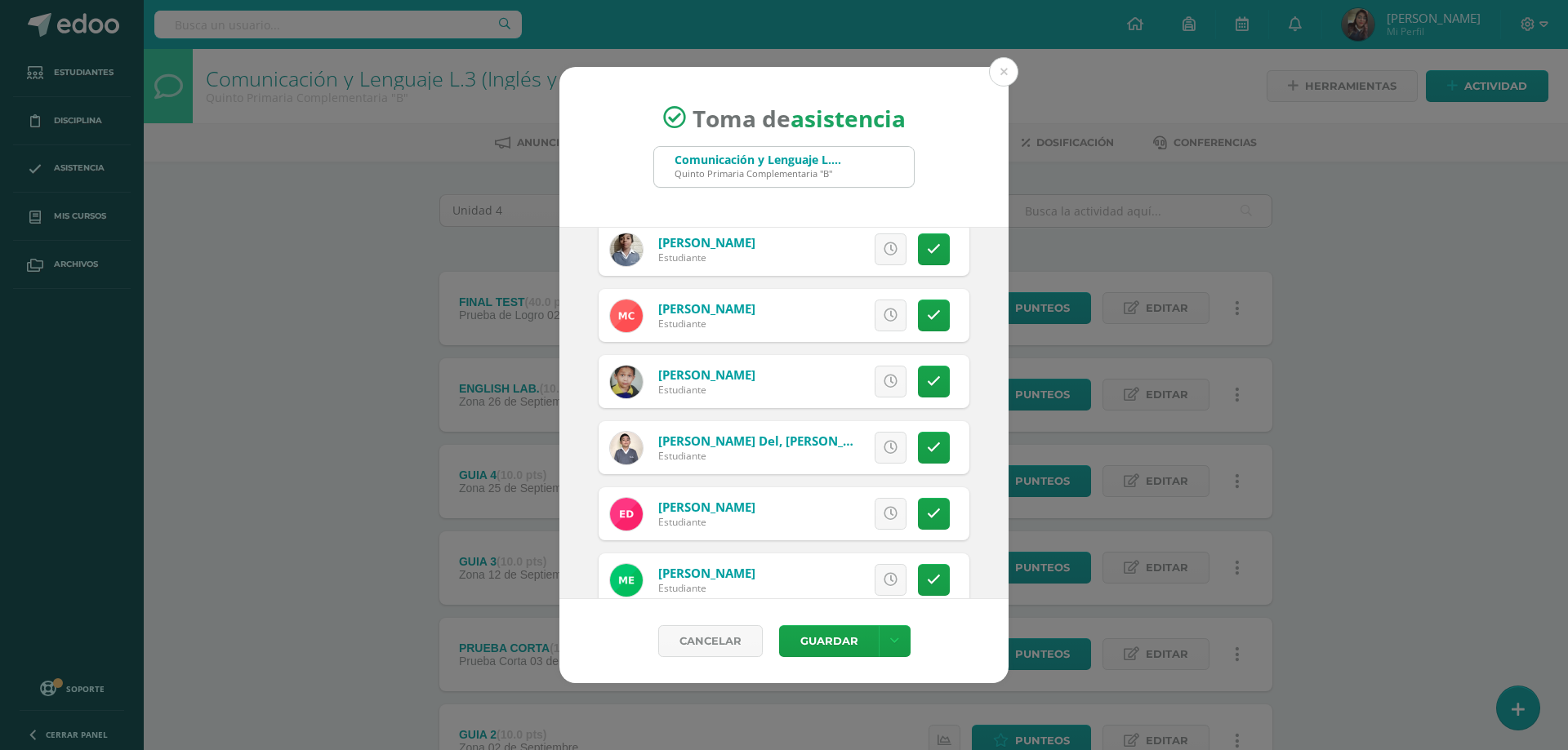
scroll to position [571, 0]
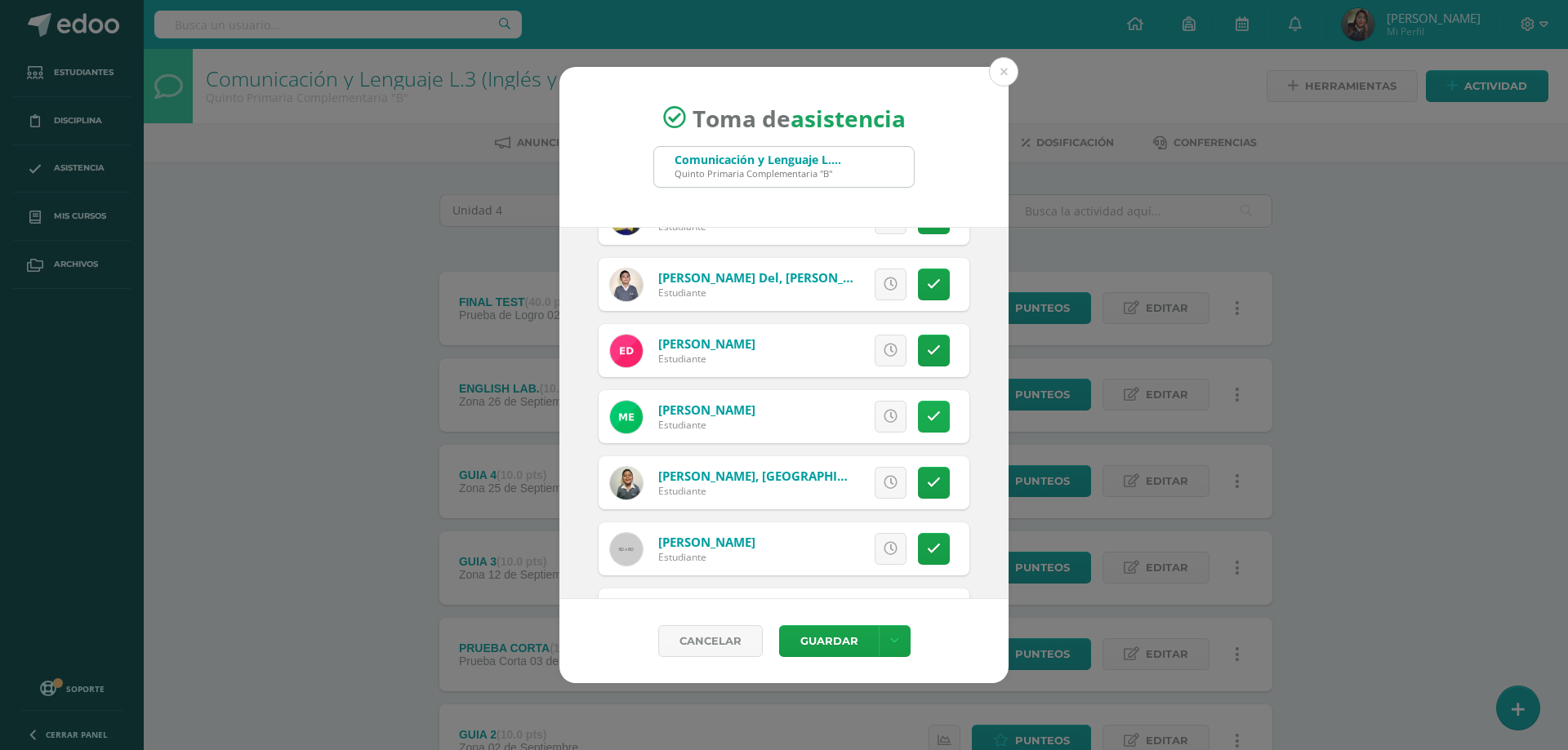
click at [928, 416] on icon at bounding box center [934, 416] width 14 height 14
click at [848, 421] on span "Excusa" at bounding box center [863, 416] width 45 height 30
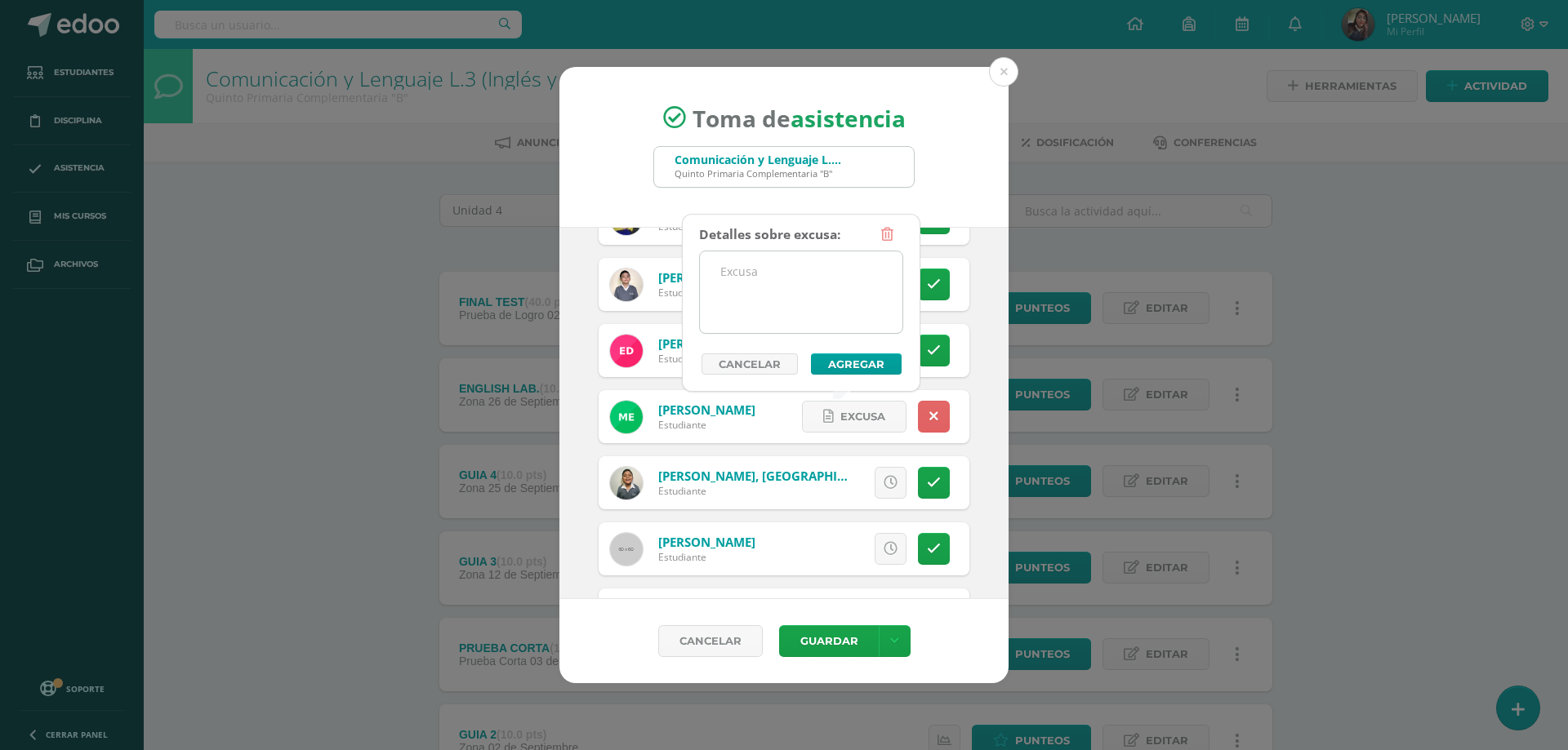
click at [740, 312] on textarea at bounding box center [801, 292] width 203 height 82
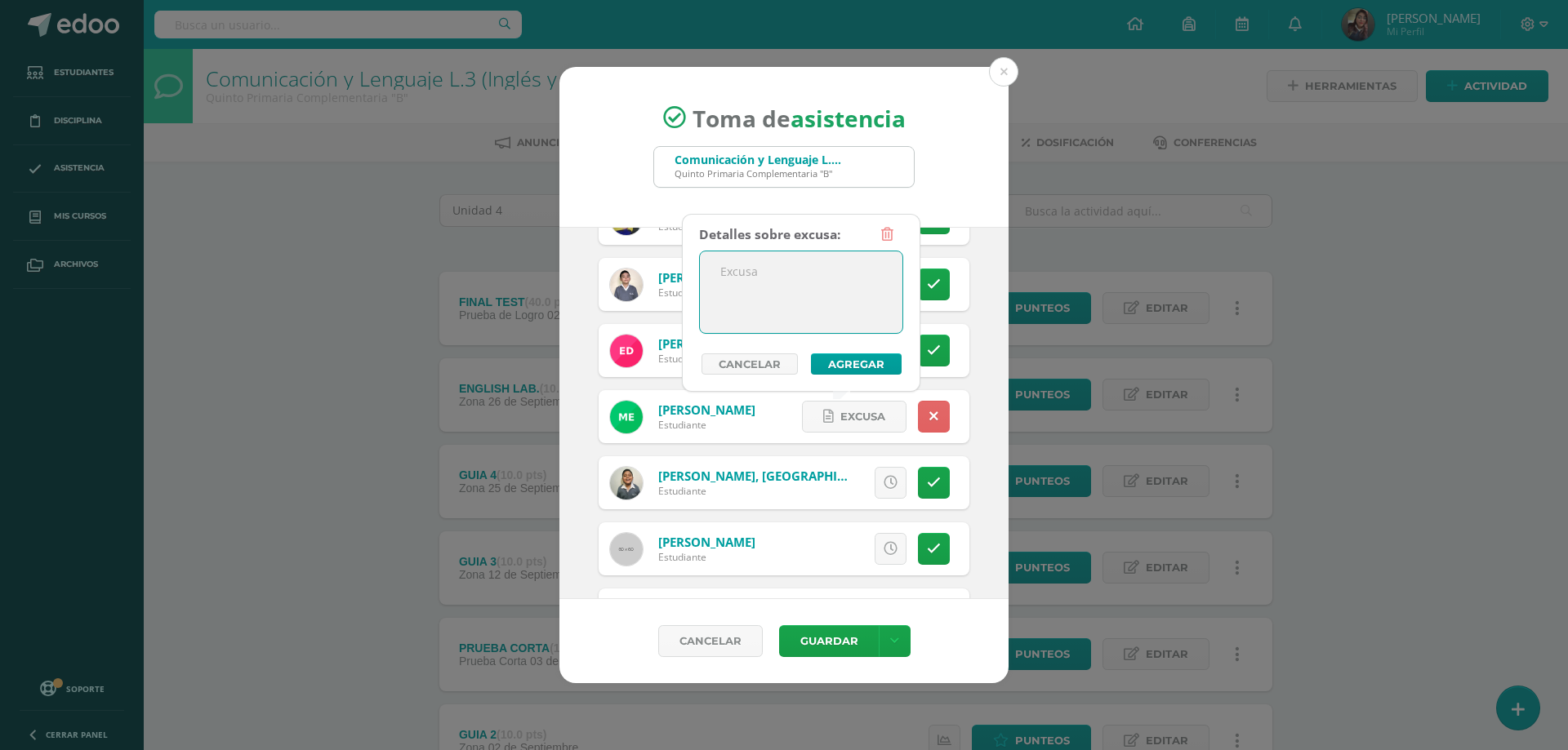
paste textarea "Ausente sin justificación valida"
type textarea "Ausente sin justificación valida"
click at [877, 352] on div "Detalles sobre excusa: Ausente sin justificación valida Añadir excusa a todas l…" at bounding box center [801, 296] width 204 height 156
click at [860, 358] on button "Agregar" at bounding box center [856, 364] width 90 height 21
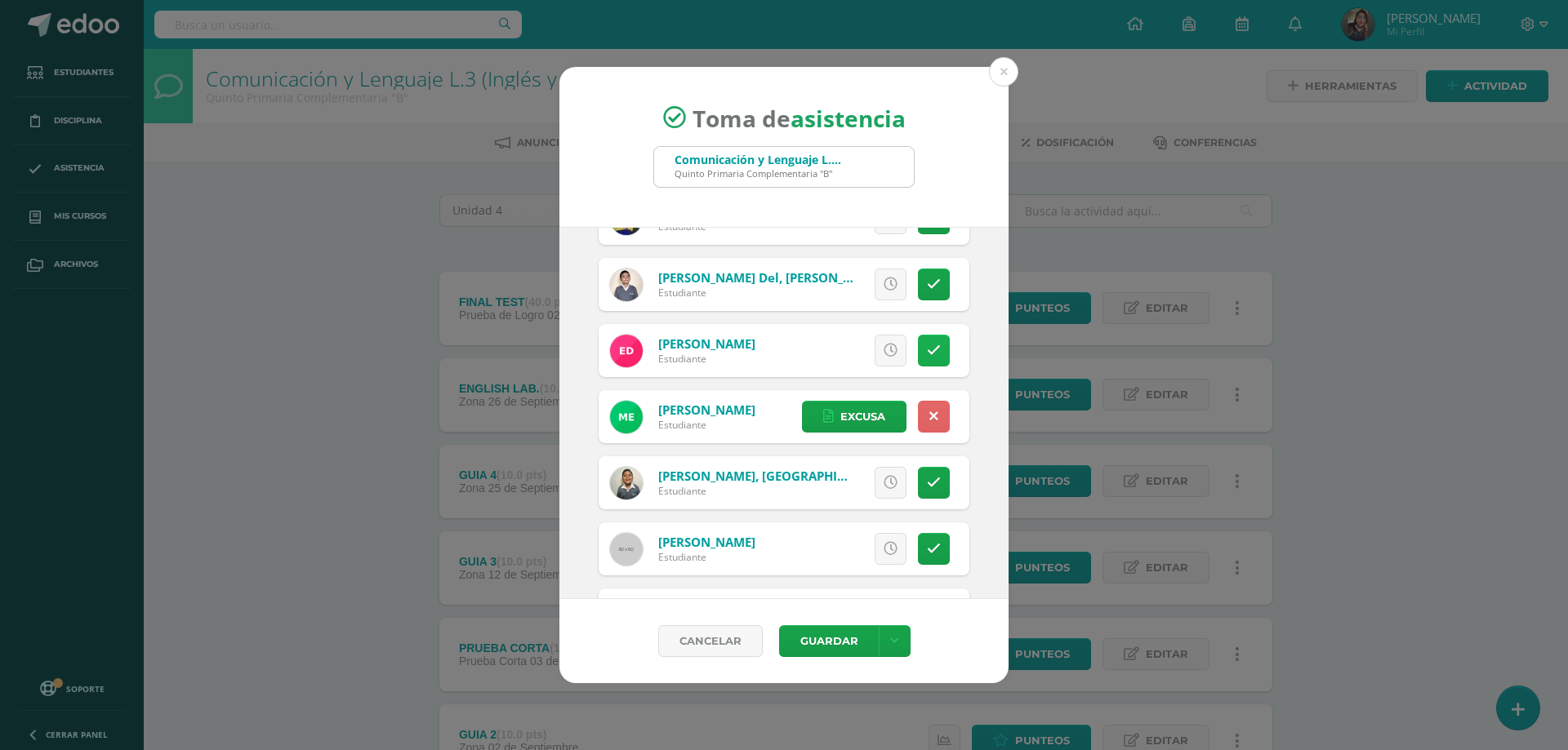
click at [928, 352] on icon at bounding box center [934, 351] width 14 height 14
click at [851, 365] on span "Excusa" at bounding box center [863, 350] width 45 height 30
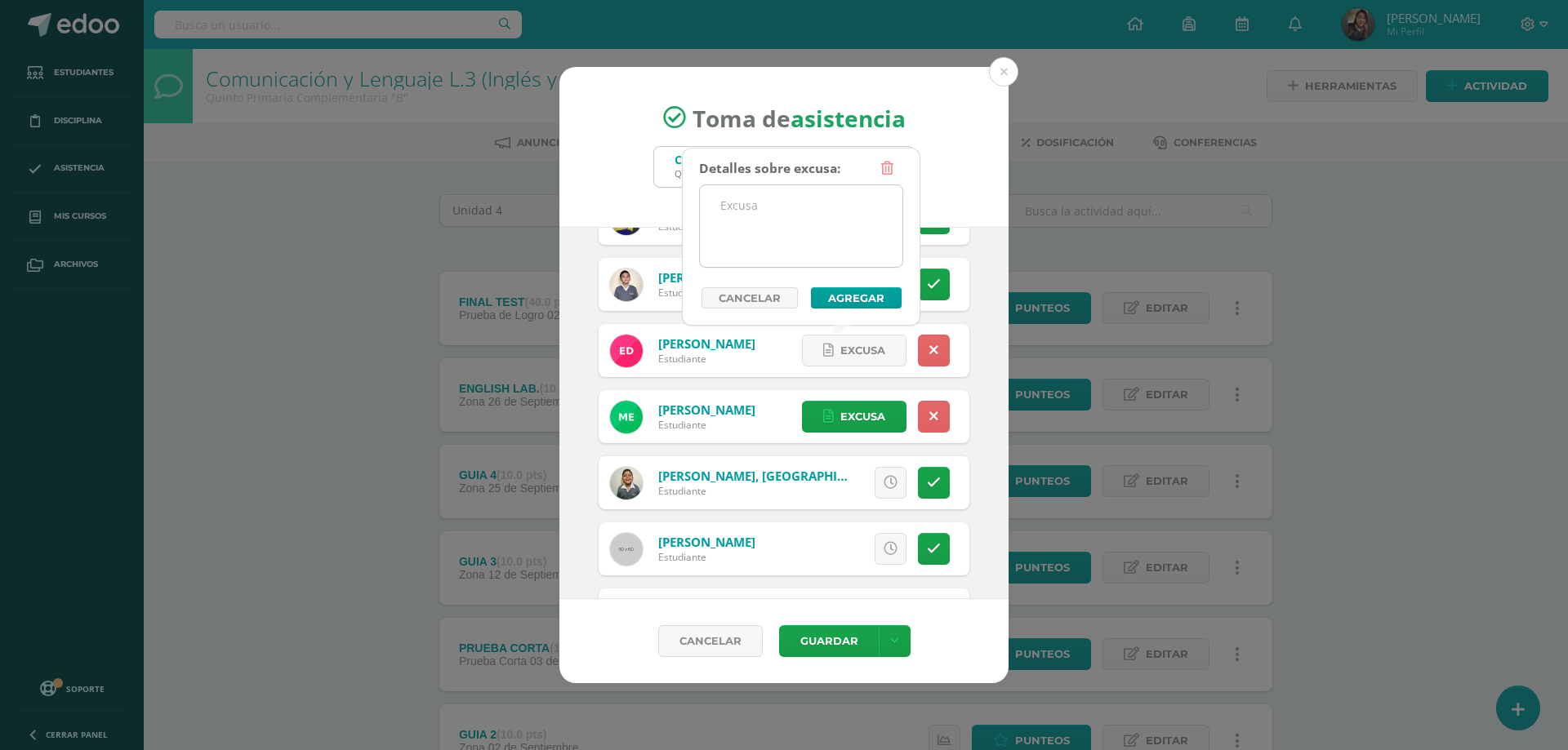
click at [750, 254] on textarea at bounding box center [801, 226] width 203 height 82
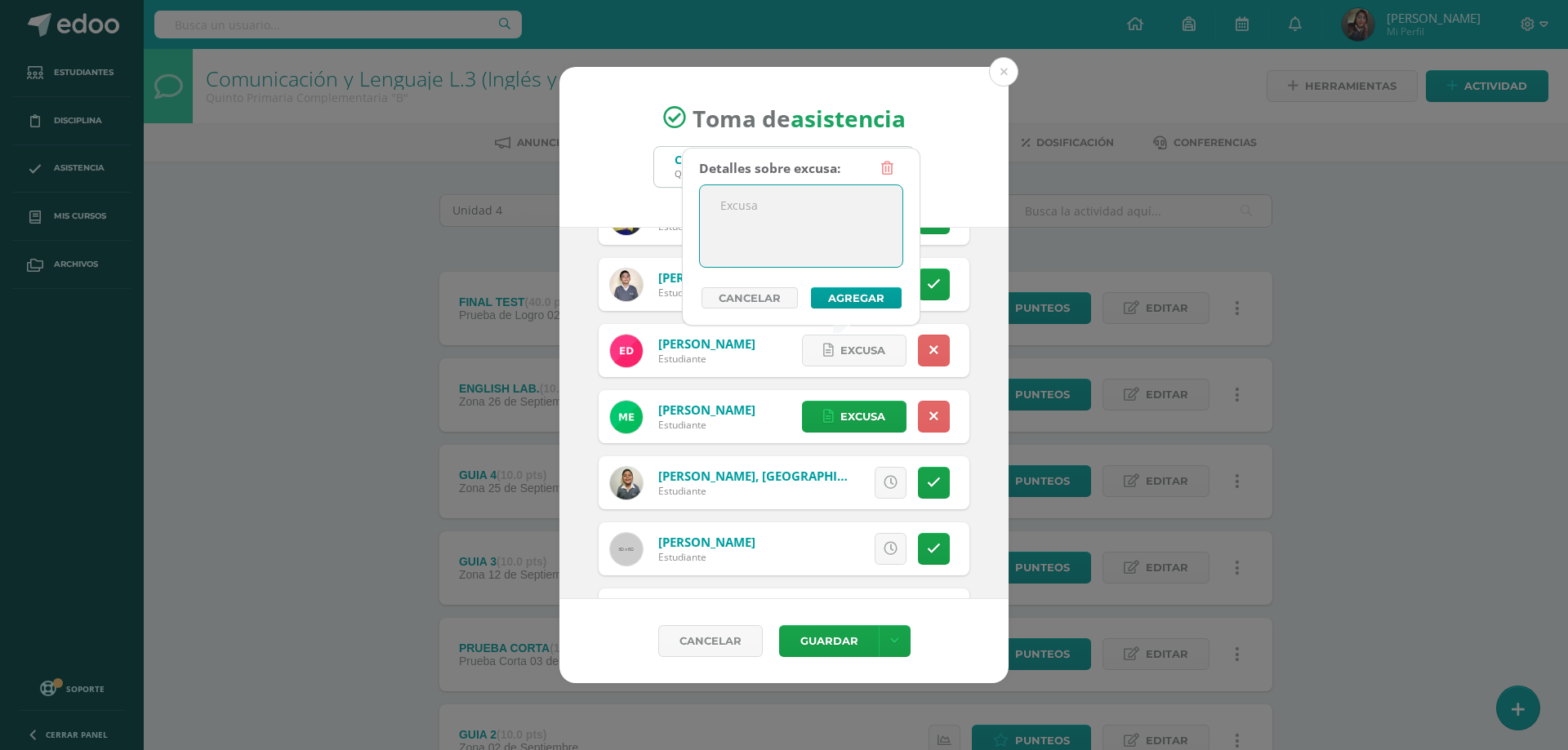
paste textarea "Ausente sin justificación valida"
type textarea "Ausente sin justificación valida"
click at [830, 294] on button "Agregar" at bounding box center [856, 298] width 90 height 21
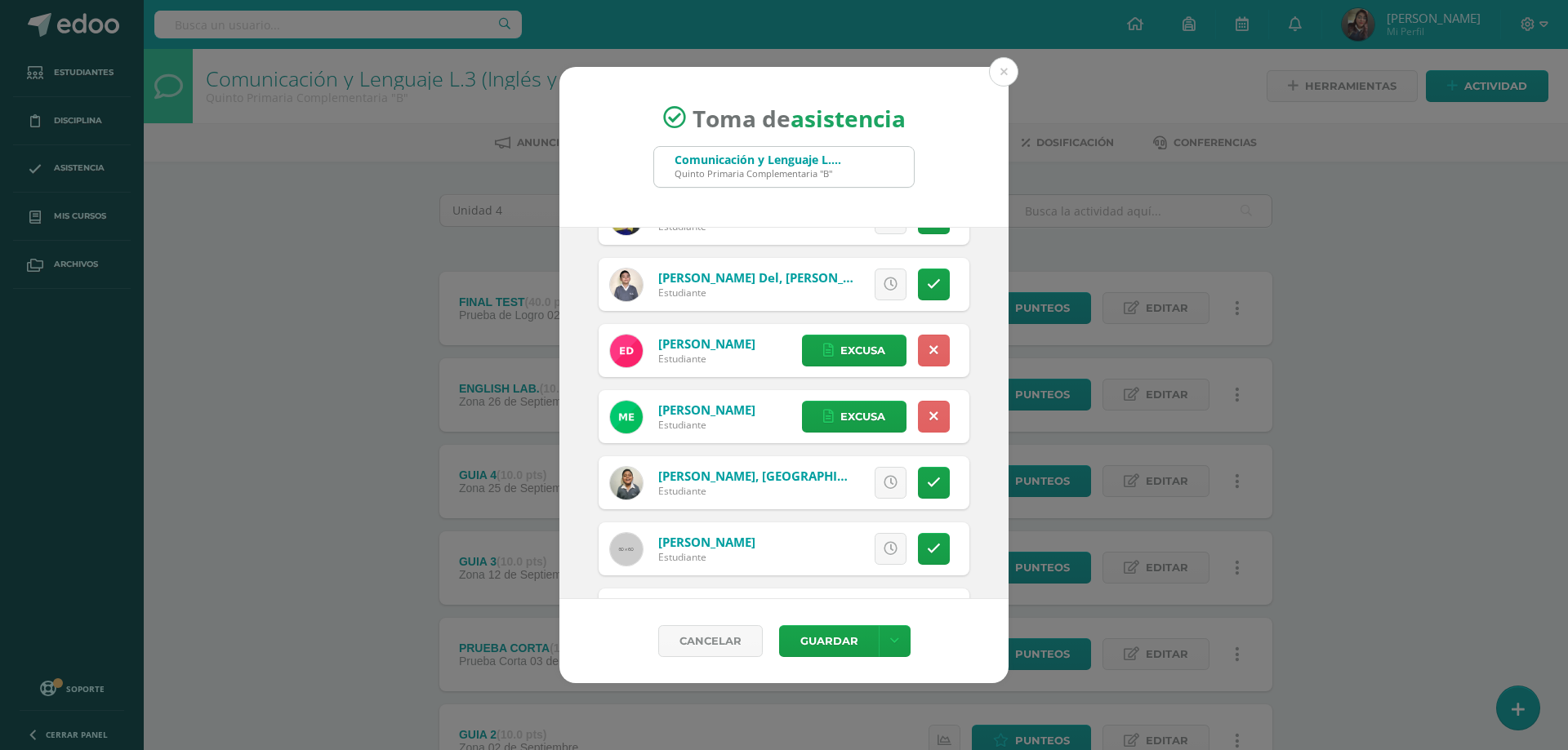
scroll to position [409, 0]
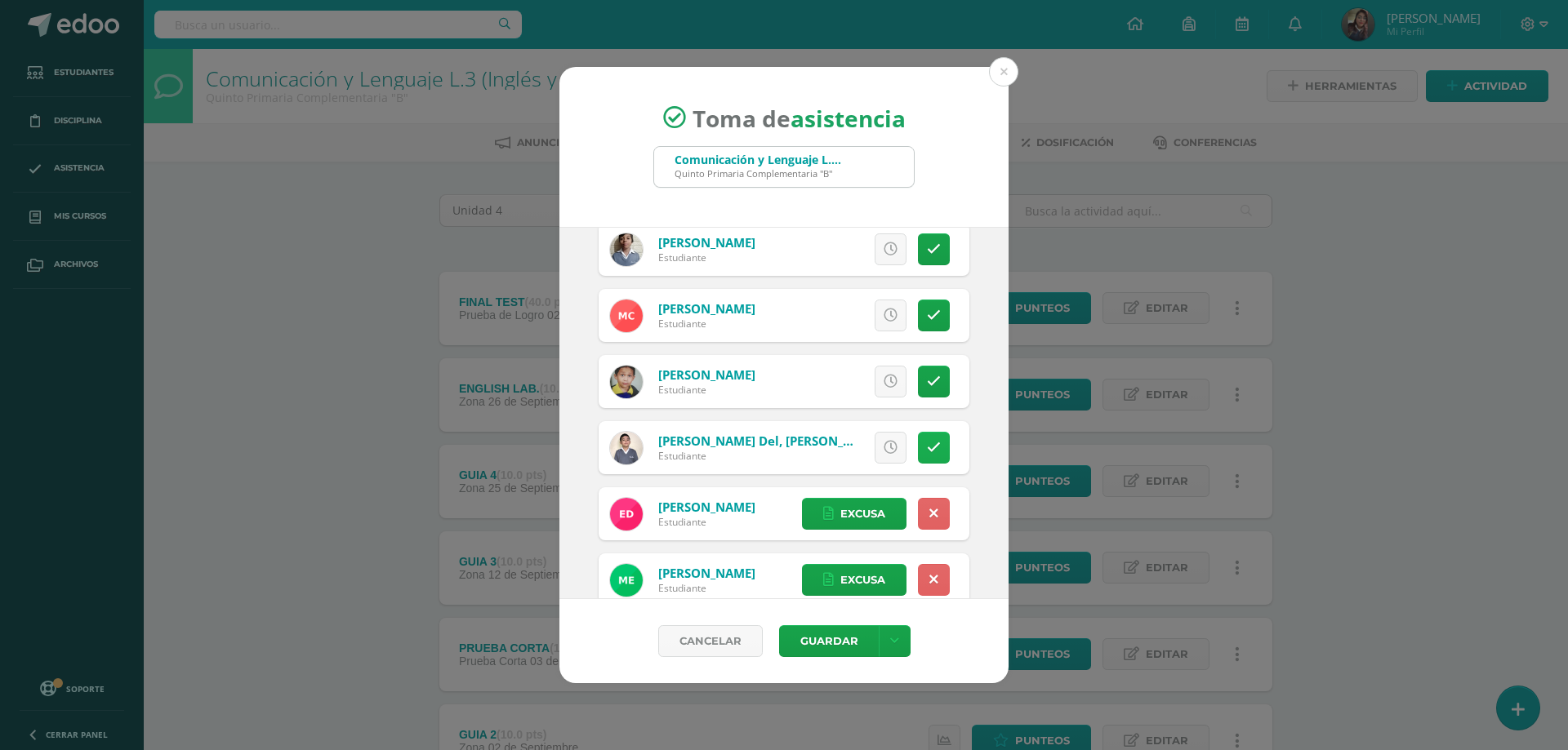
click at [928, 449] on icon at bounding box center [934, 448] width 14 height 14
click at [874, 447] on link "Excusa" at bounding box center [854, 447] width 105 height 31
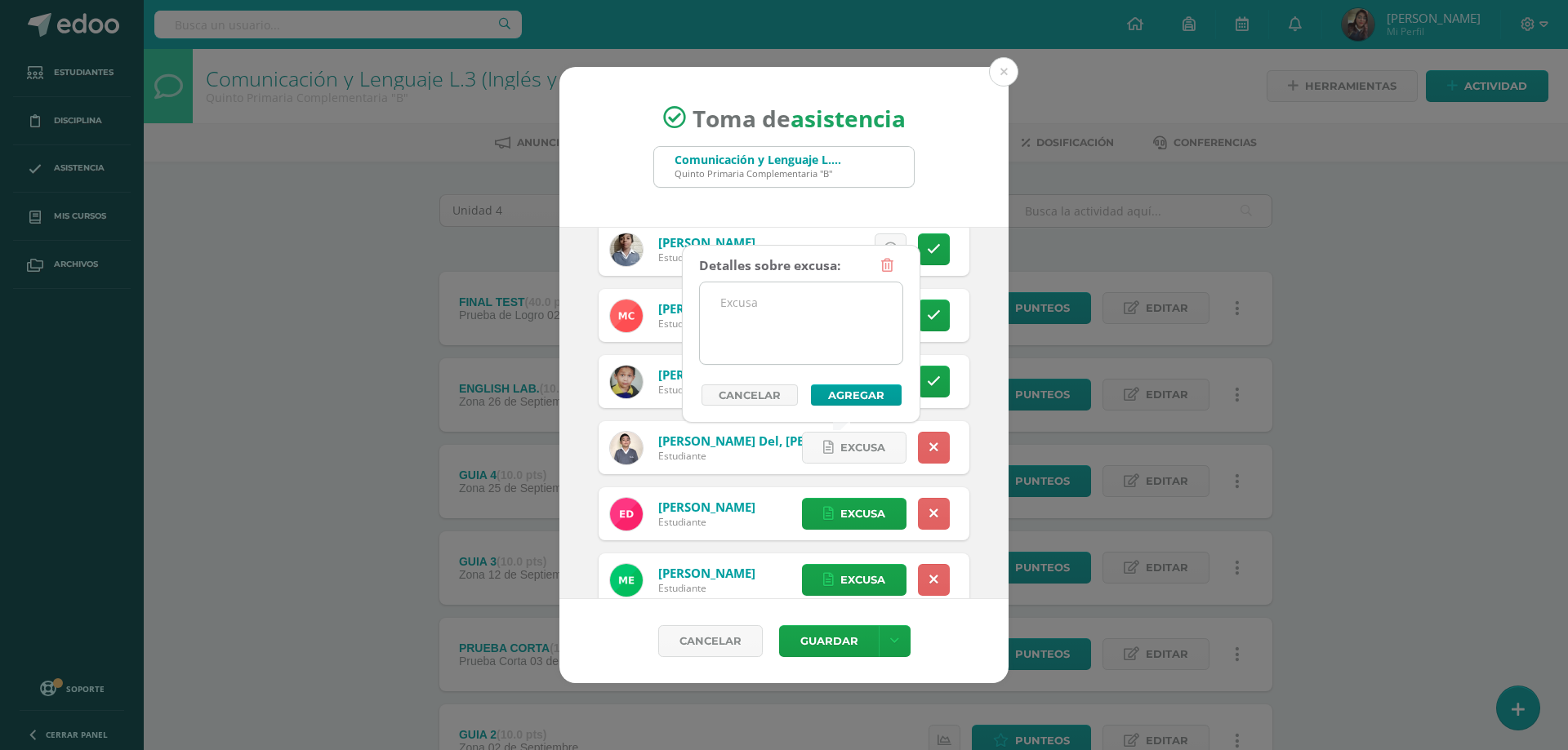
click at [808, 329] on textarea at bounding box center [801, 323] width 203 height 82
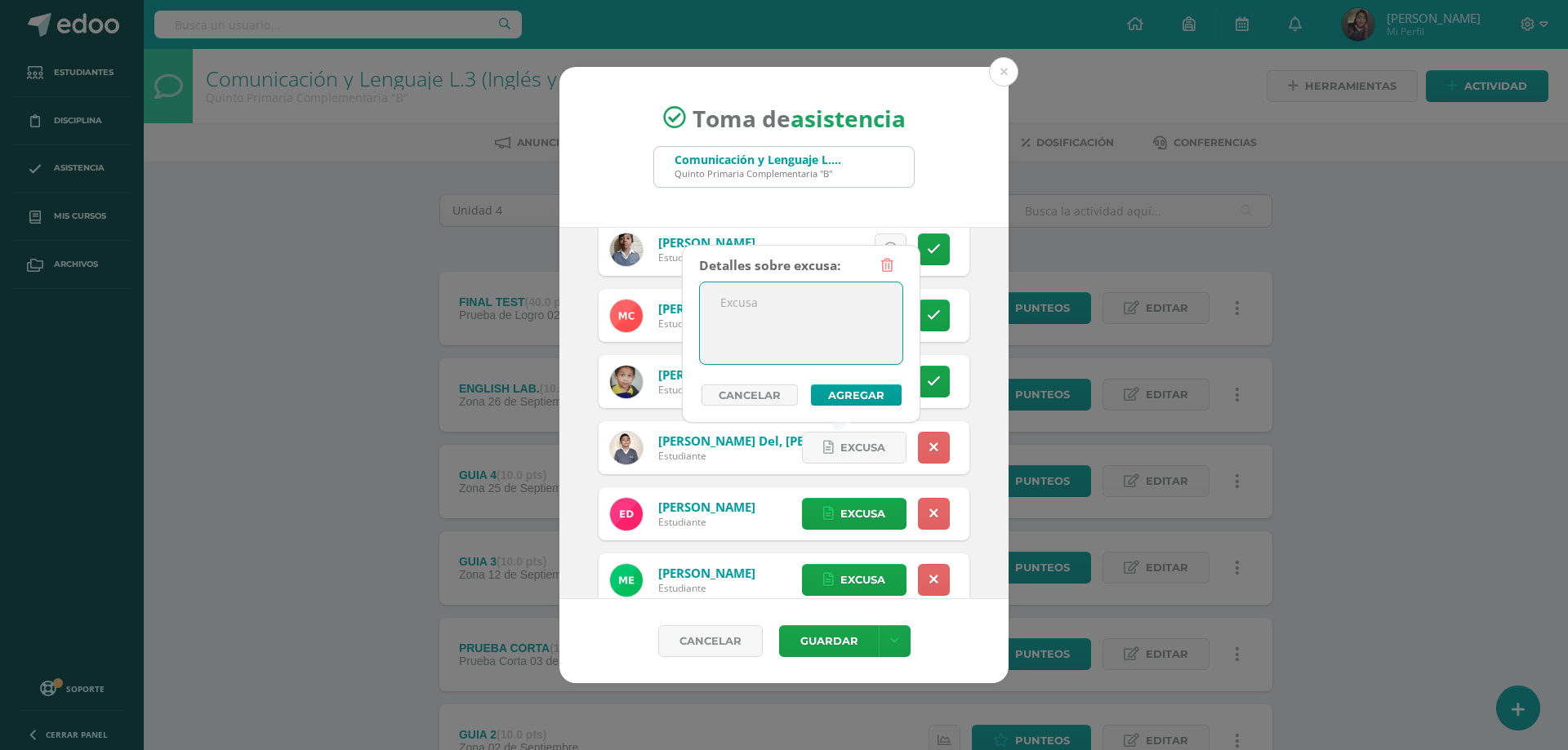
paste textarea "Ausente sin justificación valida"
type textarea "Ausente sin justificación valida"
click at [837, 392] on button "Agregar" at bounding box center [856, 395] width 90 height 21
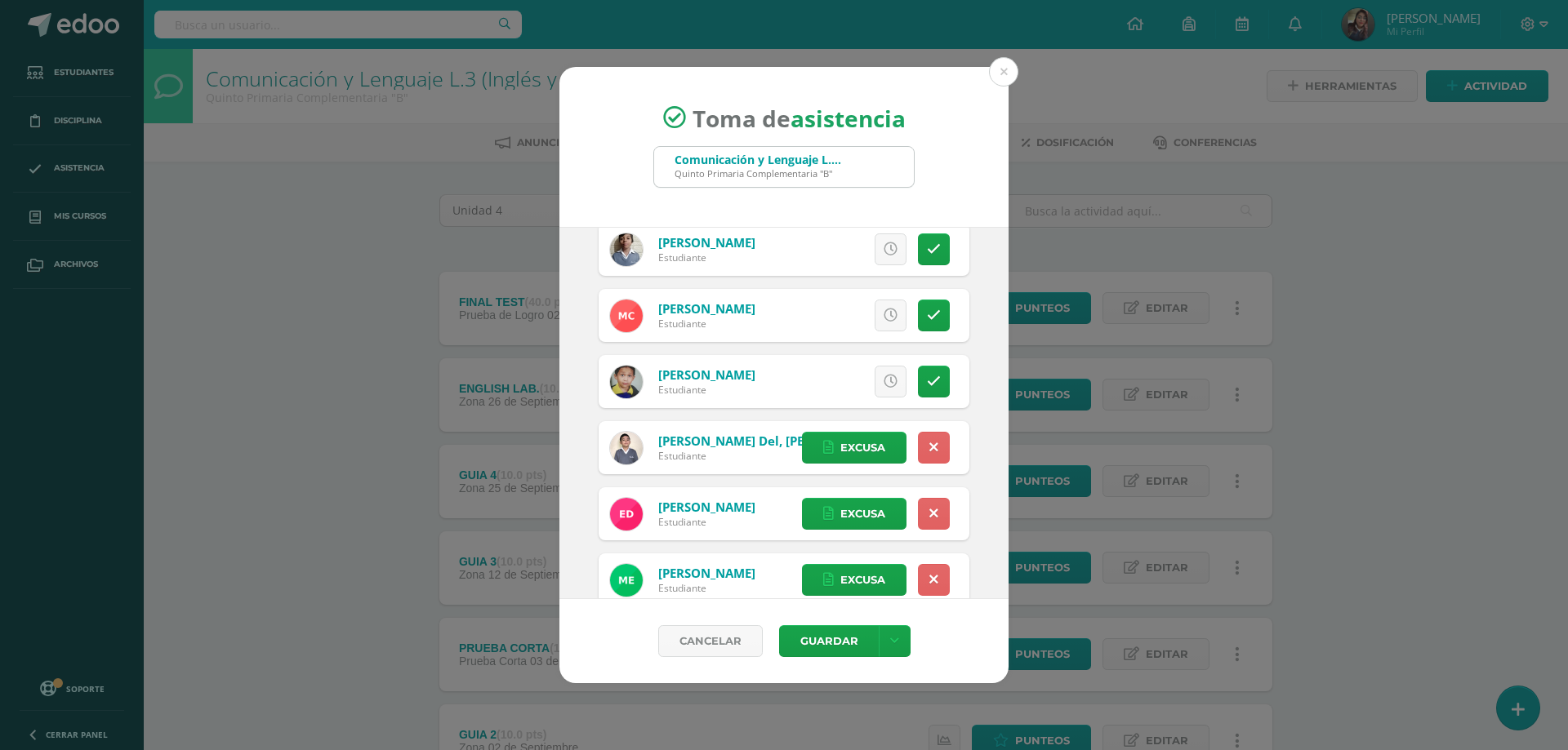
scroll to position [653, 0]
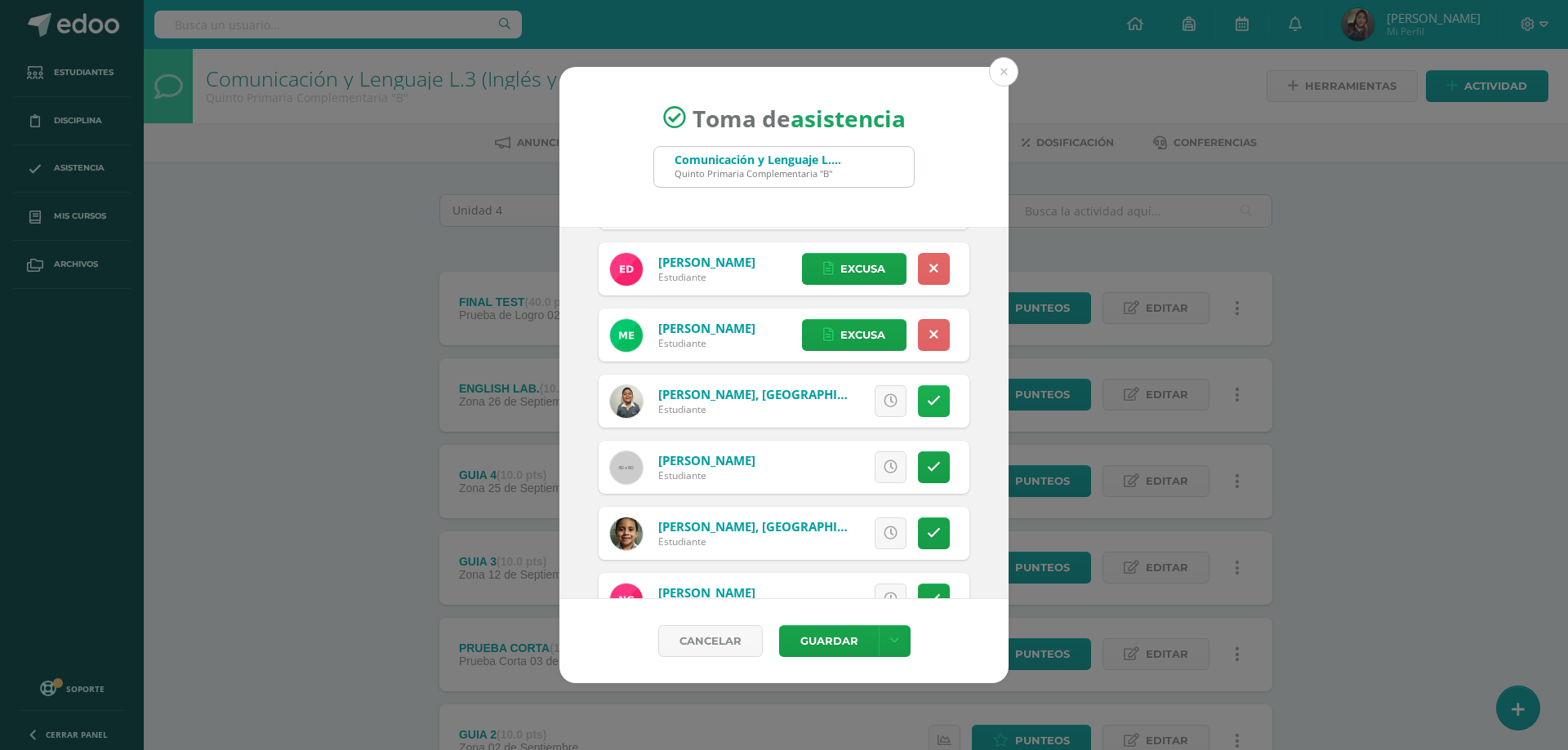
click at [928, 394] on icon at bounding box center [934, 401] width 14 height 14
click at [877, 402] on link "Excusa" at bounding box center [854, 401] width 105 height 31
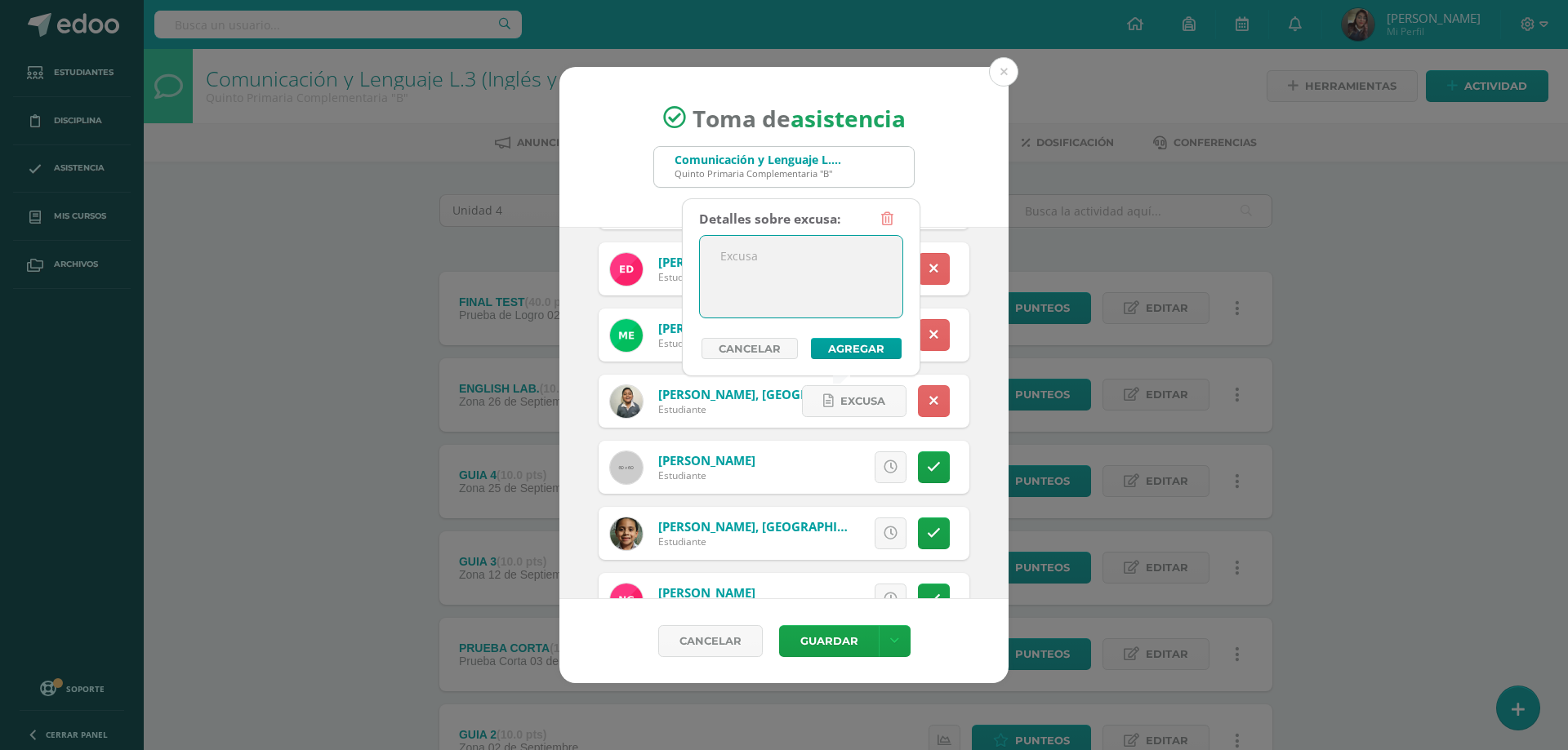
click at [775, 297] on textarea at bounding box center [801, 277] width 203 height 82
drag, startPoint x: 712, startPoint y: 258, endPoint x: 727, endPoint y: 258, distance: 15.0
click at [727, 258] on textarea "Ausente por ensayo de coro" at bounding box center [801, 277] width 203 height 82
drag, startPoint x: 791, startPoint y: 258, endPoint x: 829, endPoint y: 259, distance: 38.0
click at [829, 259] on textarea "Ausente por ensayo de coro" at bounding box center [801, 277] width 203 height 82
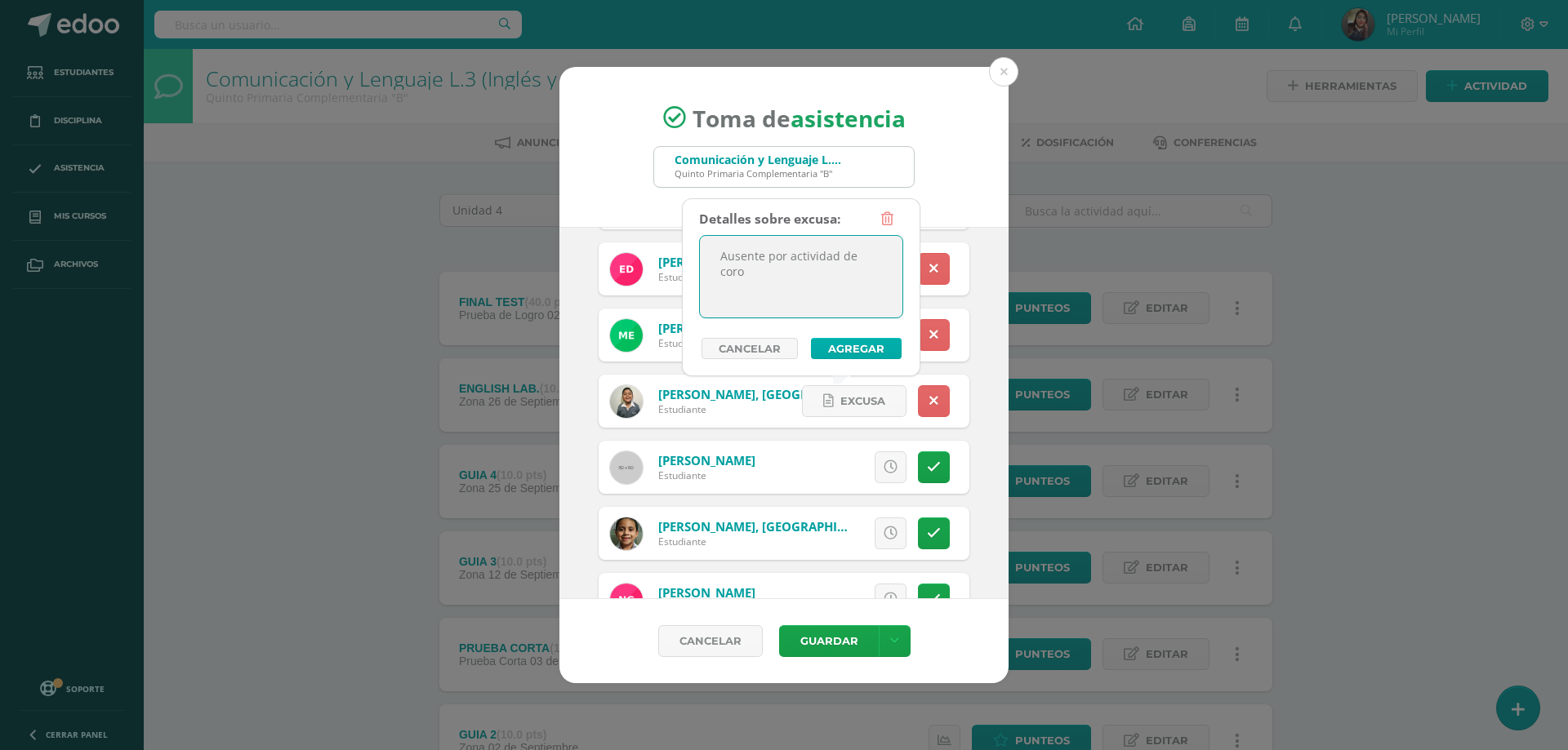
type textarea "Ausente por actividad de coro"
click at [836, 343] on button "Agregar" at bounding box center [856, 348] width 90 height 21
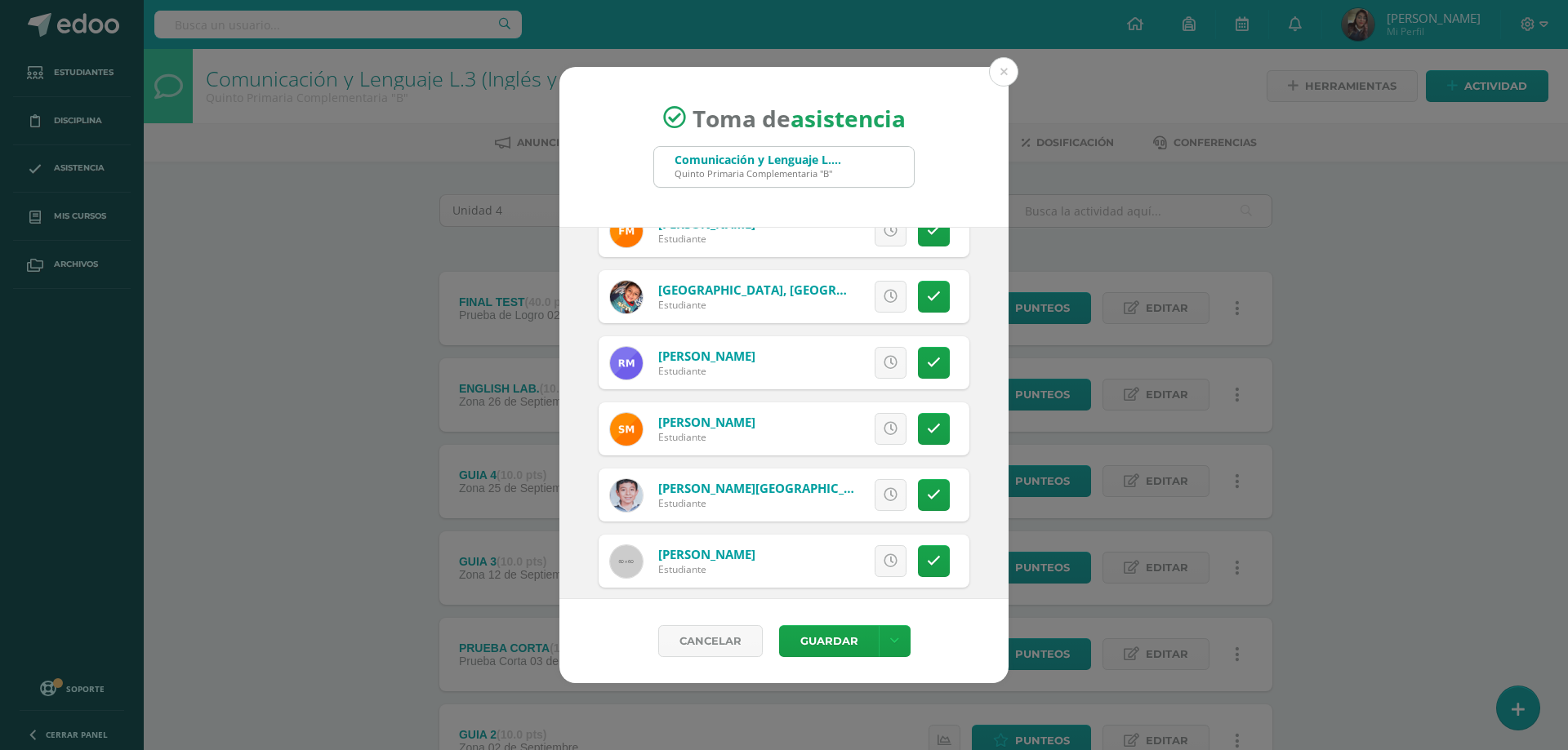
scroll to position [1633, 0]
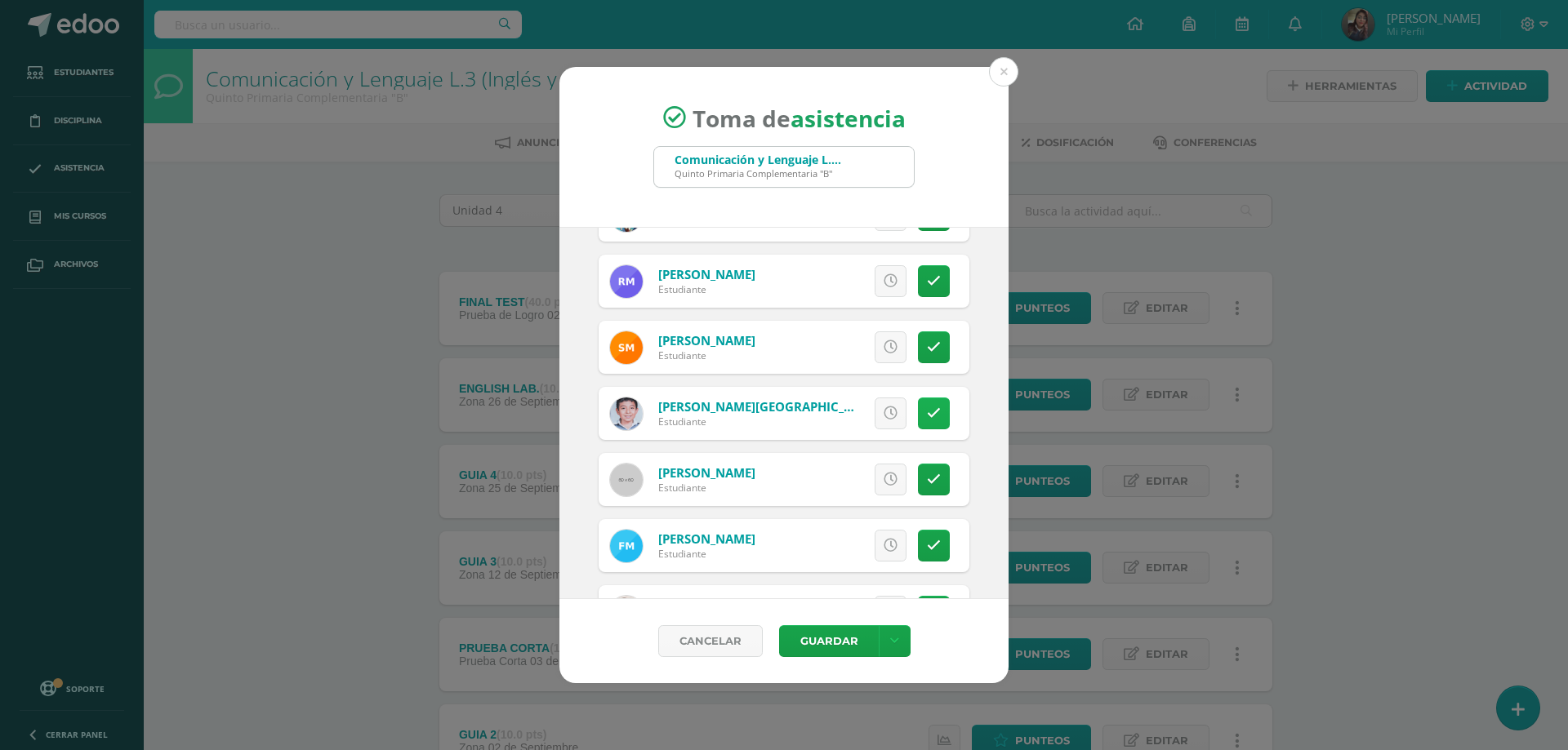
click at [928, 415] on icon at bounding box center [934, 414] width 14 height 14
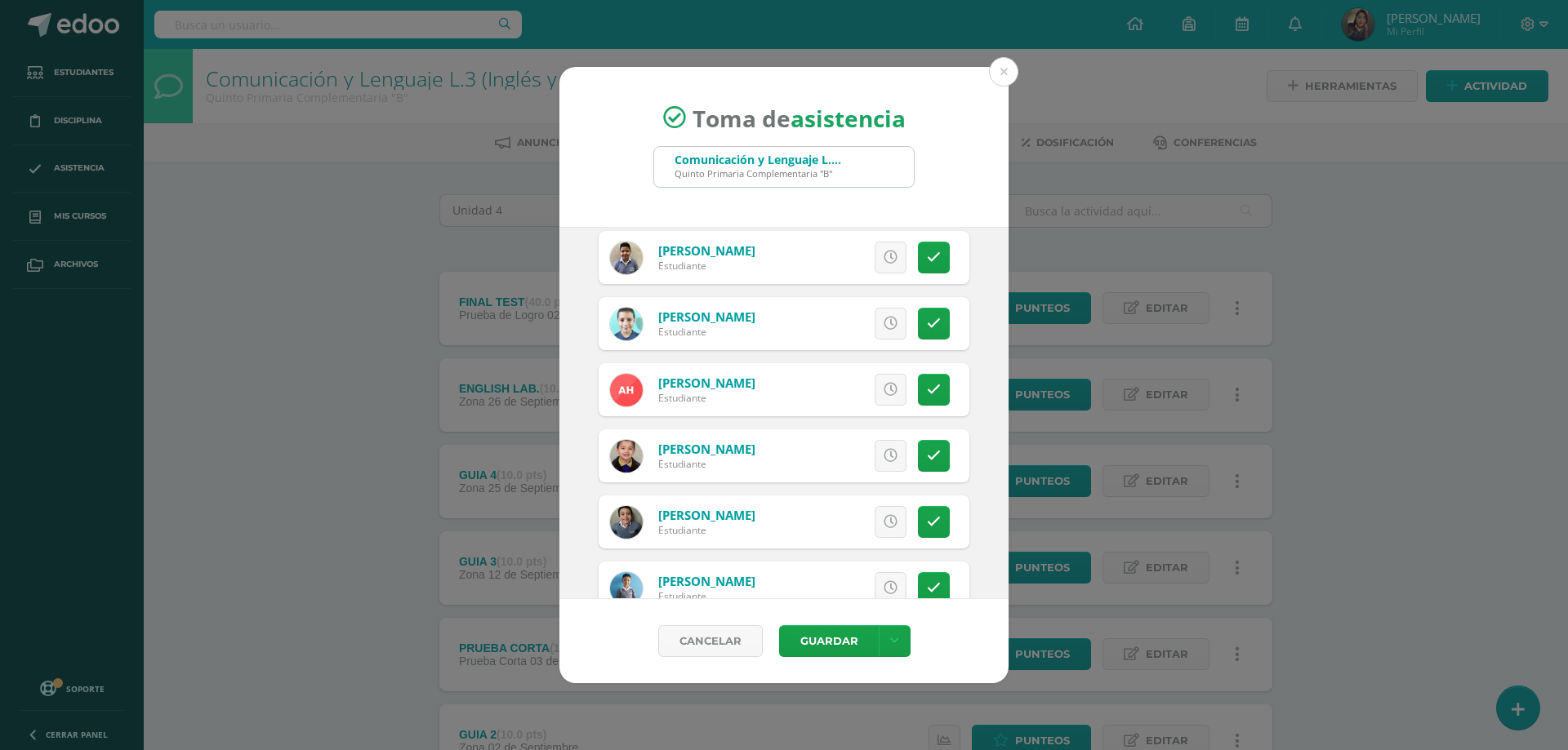
scroll to position [1469, 0]
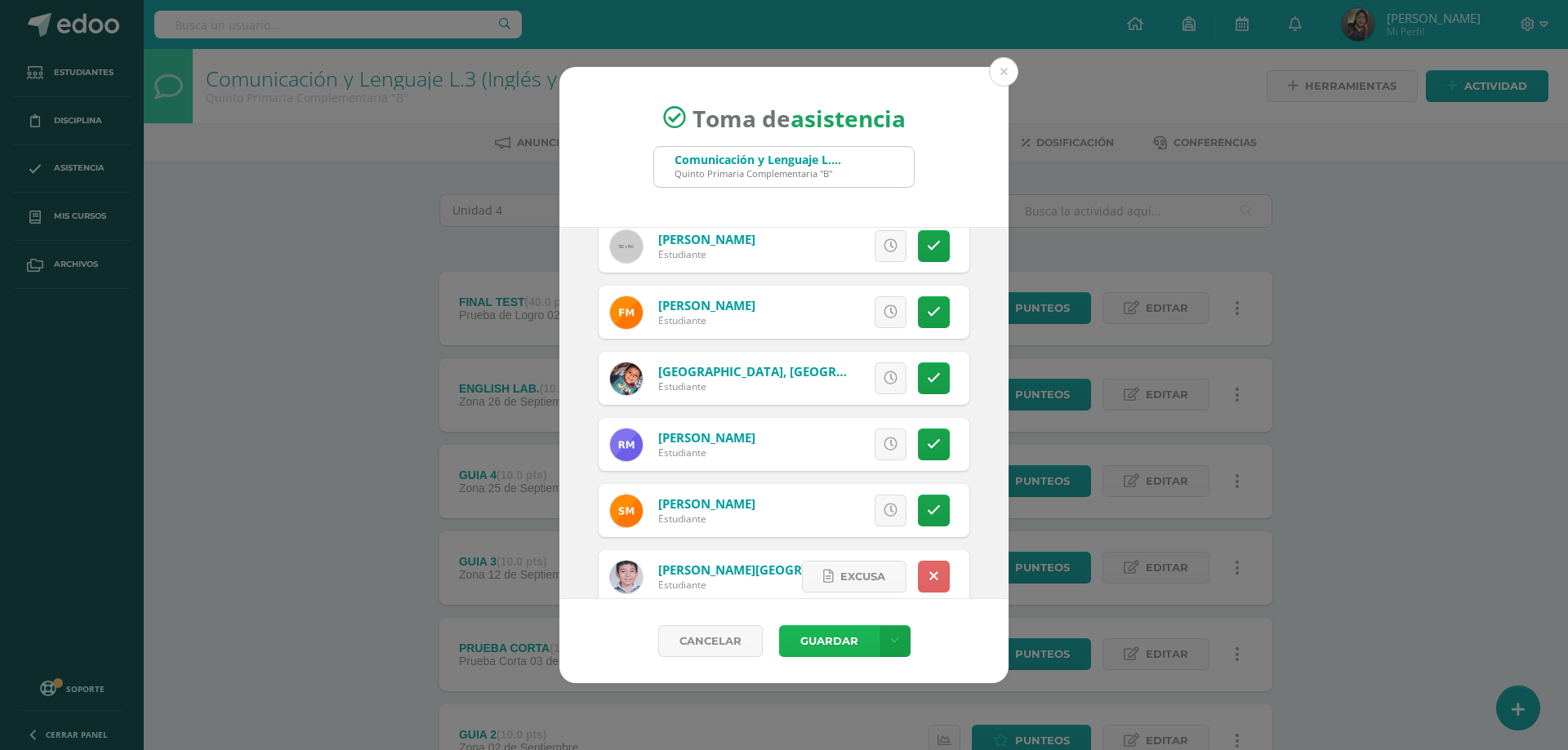
click at [828, 640] on button "Guardar" at bounding box center [829, 641] width 100 height 31
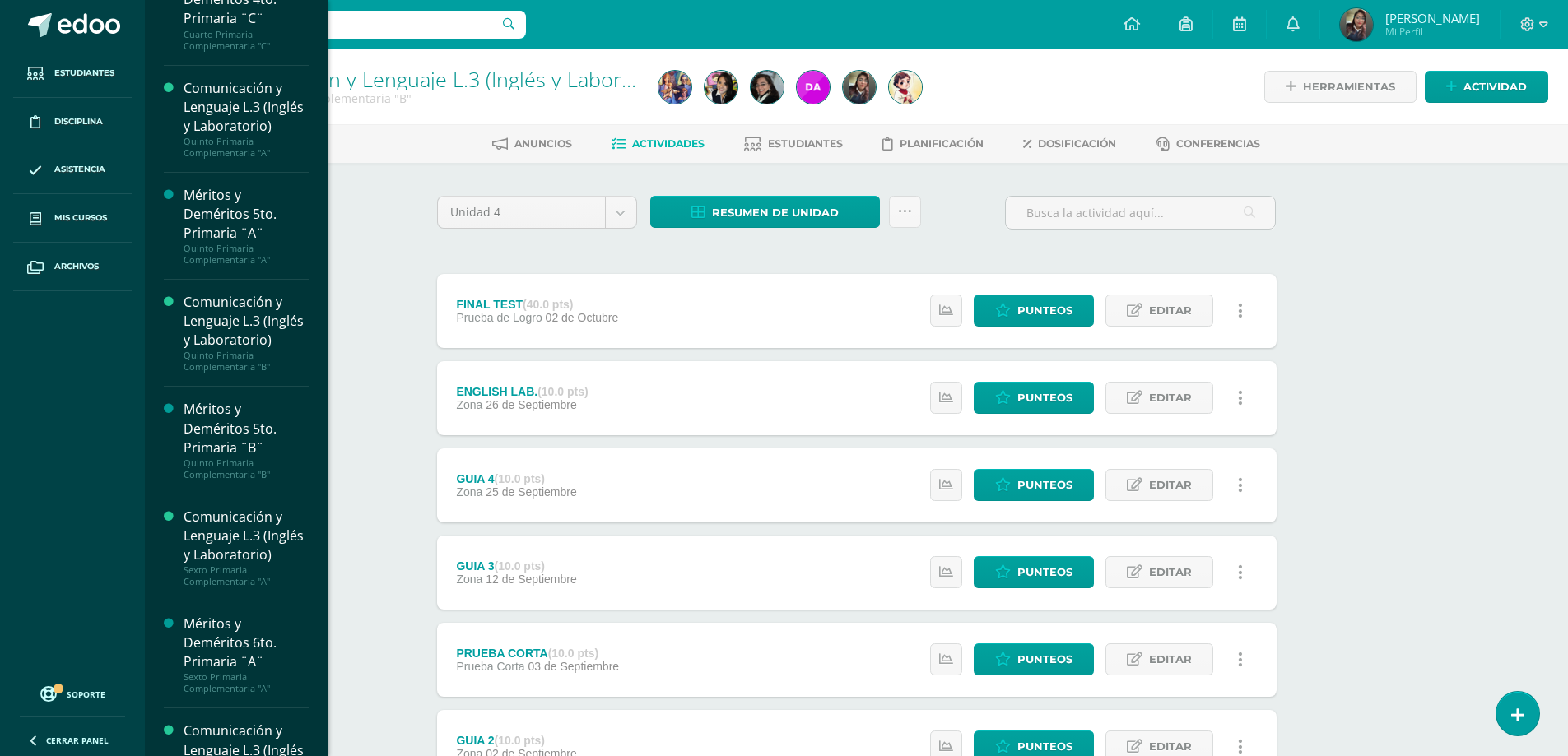
scroll to position [1975, 0]
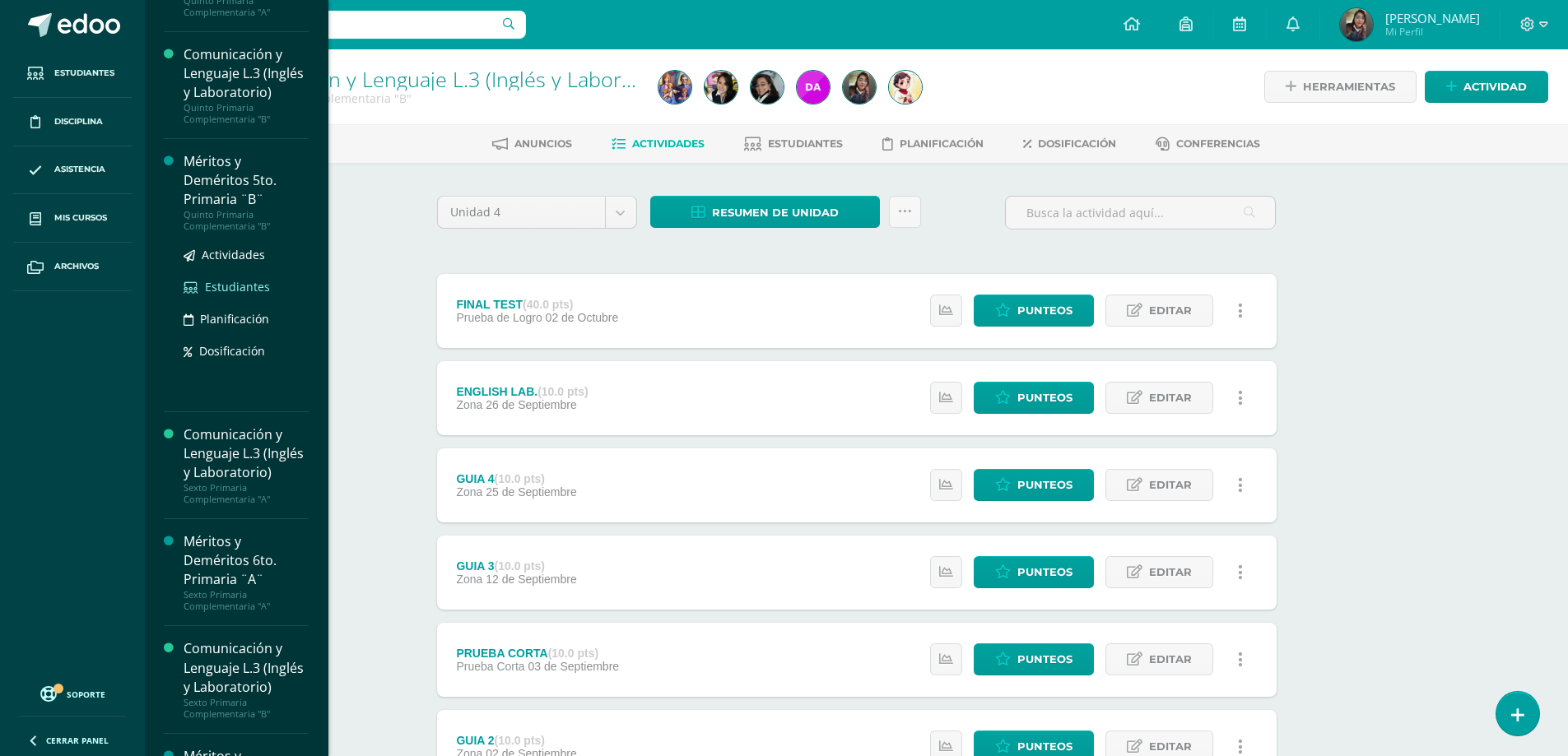
click at [236, 294] on span "Estudiantes" at bounding box center [238, 287] width 65 height 15
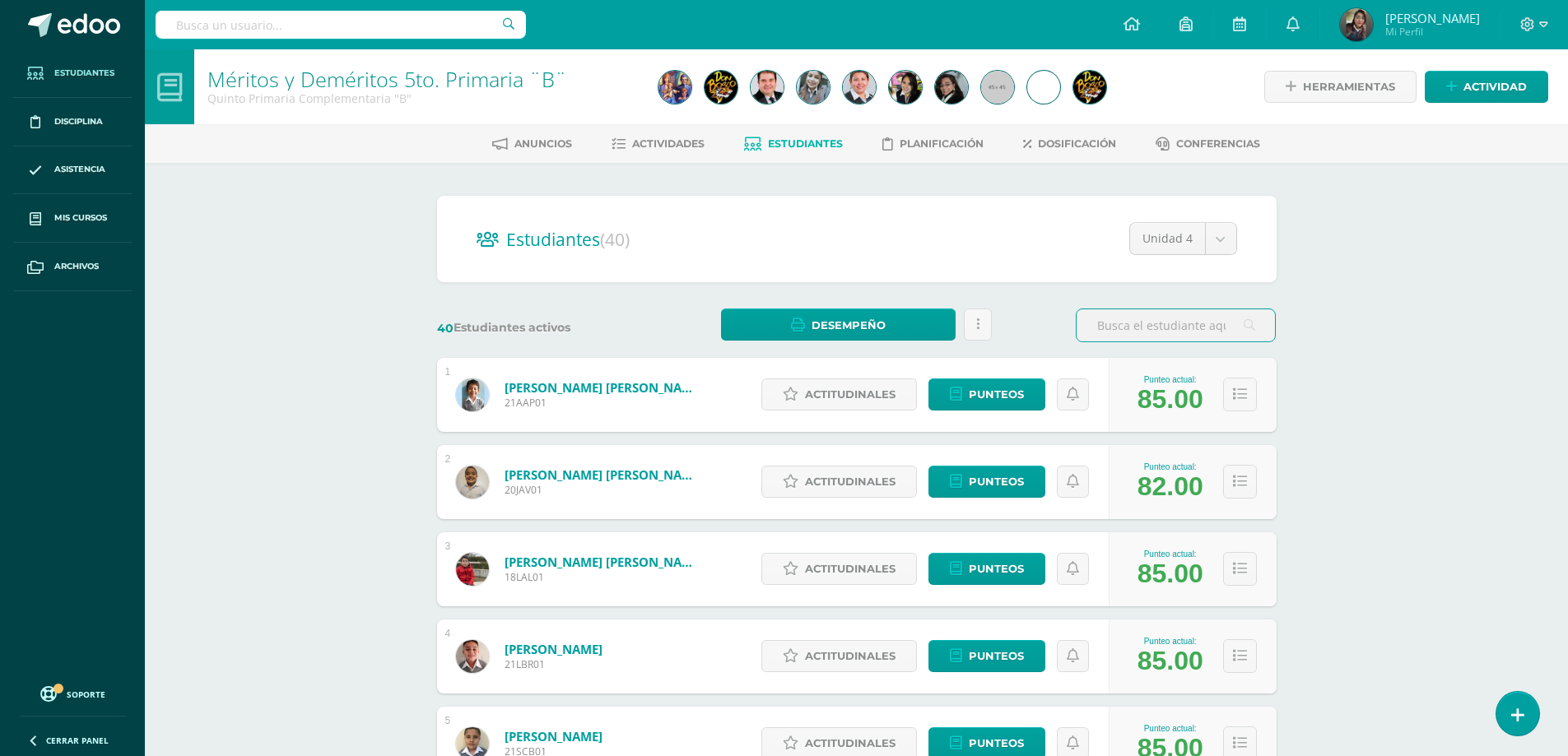
click at [58, 65] on link "Estudiantes" at bounding box center [72, 74] width 118 height 49
